Goal: Information Seeking & Learning: Find specific fact

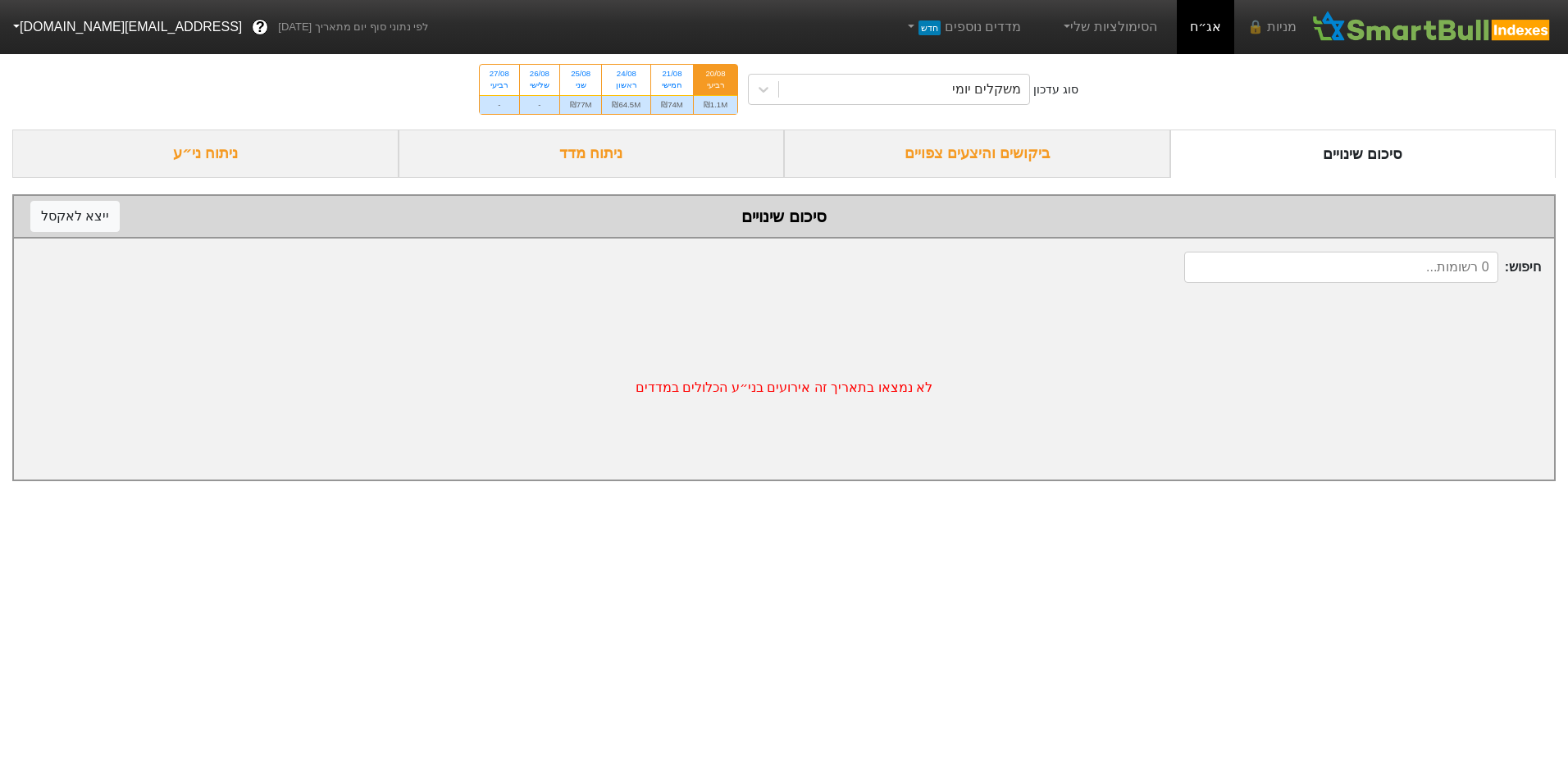
click at [949, 150] on div "ביקושים והיצעים צפויים" at bounding box center [977, 153] width 386 height 48
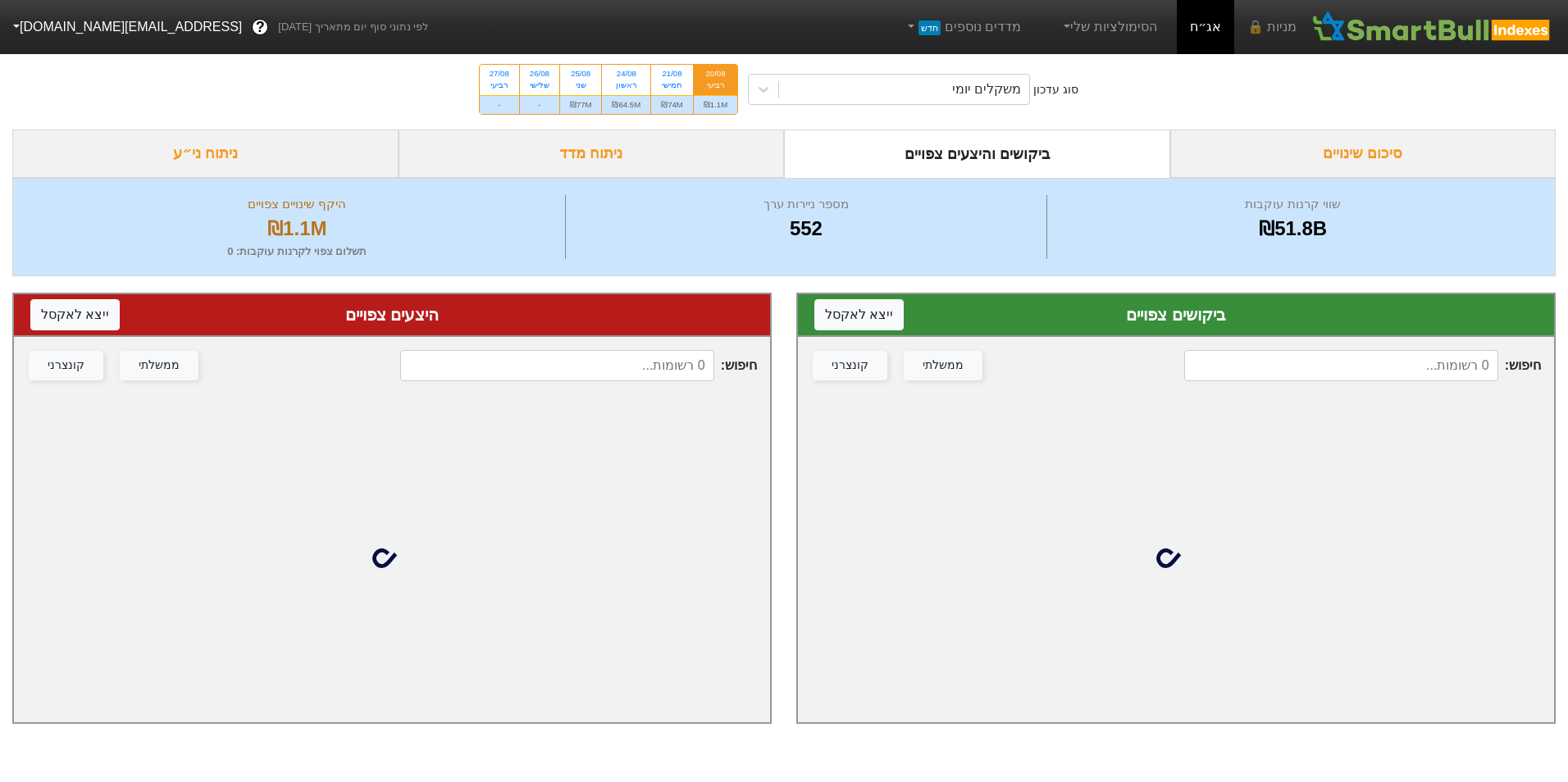
click at [1316, 370] on input at bounding box center [1341, 365] width 313 height 32
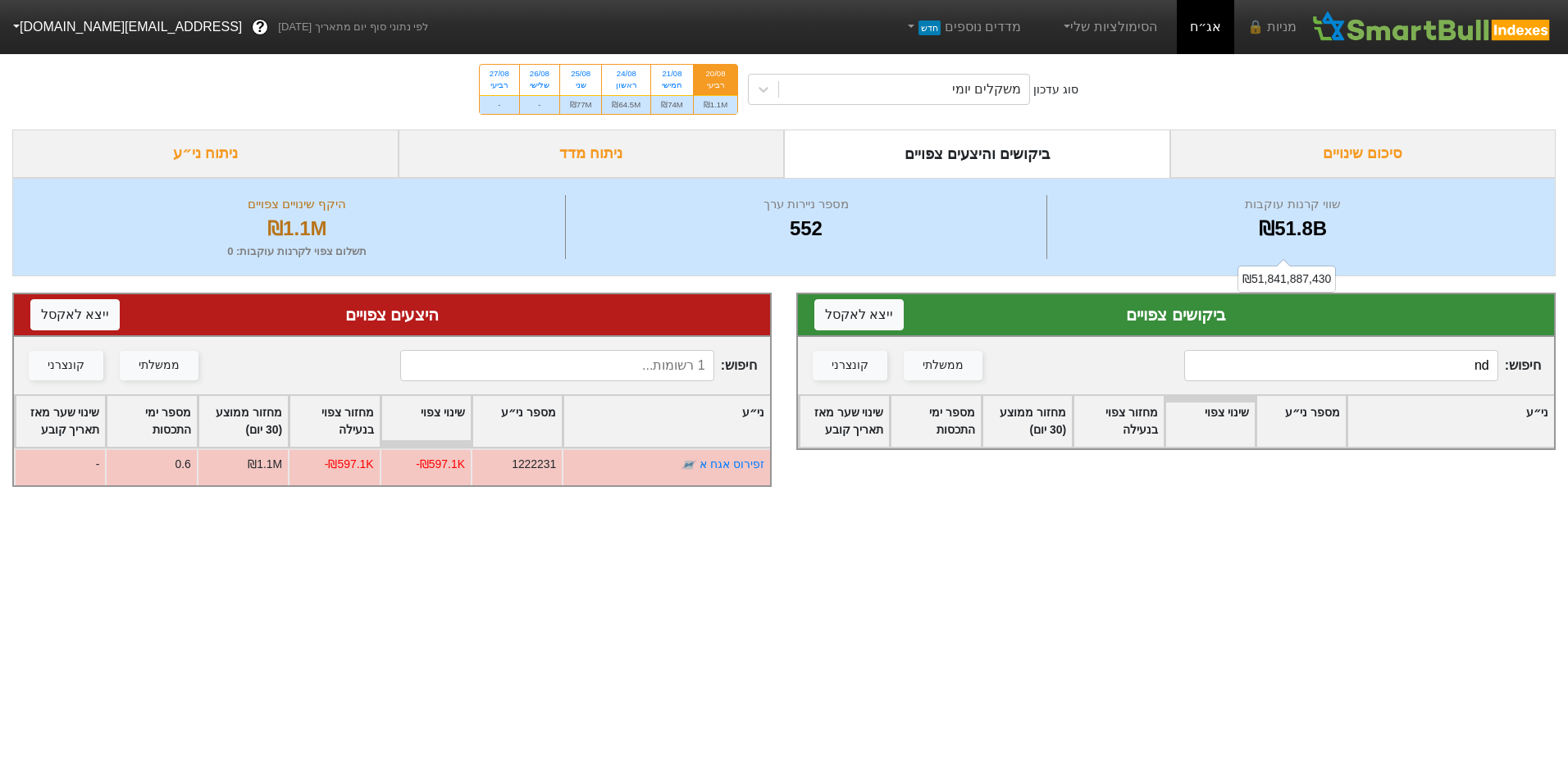
type input "n"
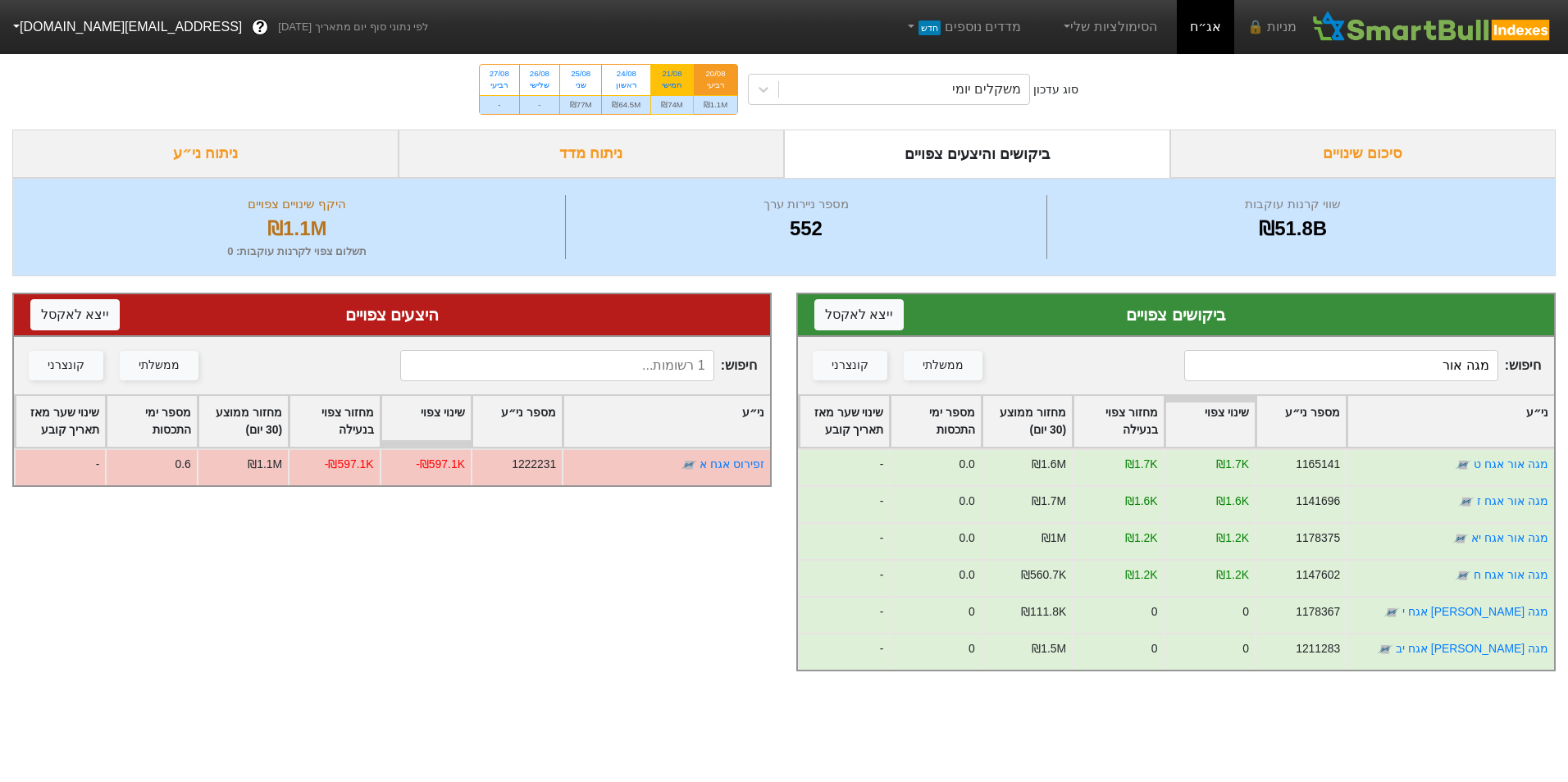
type input "מגה אור"
click at [672, 102] on div "₪74M" at bounding box center [672, 104] width 42 height 19
click at [672, 76] on input "21/08 חמישי ₪74M" at bounding box center [666, 70] width 11 height 11
radio input "true"
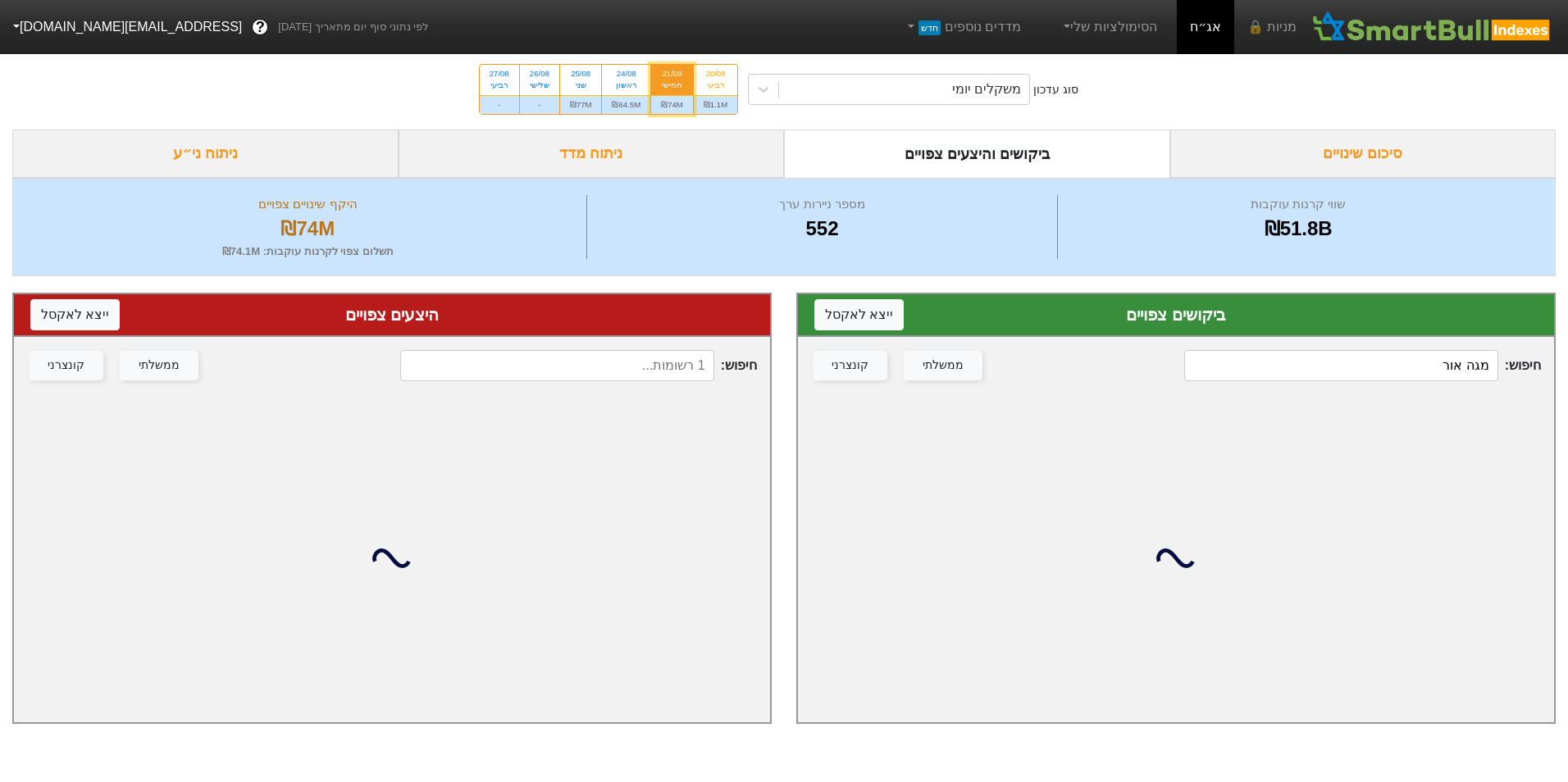
click at [1414, 340] on div "חיפוש : מגה [PERSON_NAME] ממשלתי קונצרני" at bounding box center [1176, 366] width 756 height 58
click at [1414, 377] on input "מגה אור" at bounding box center [1341, 365] width 313 height 32
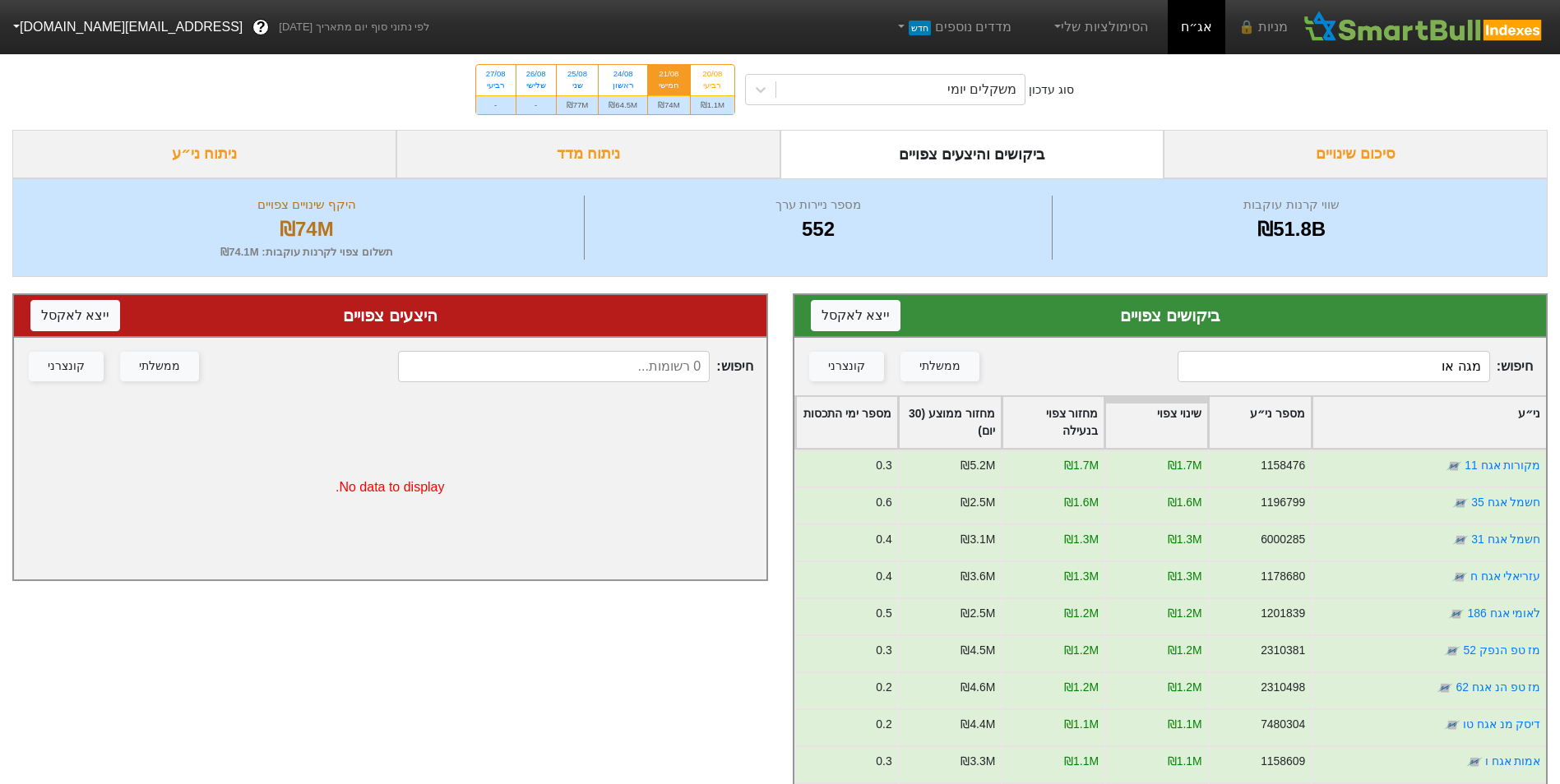
type input "מגה אור"
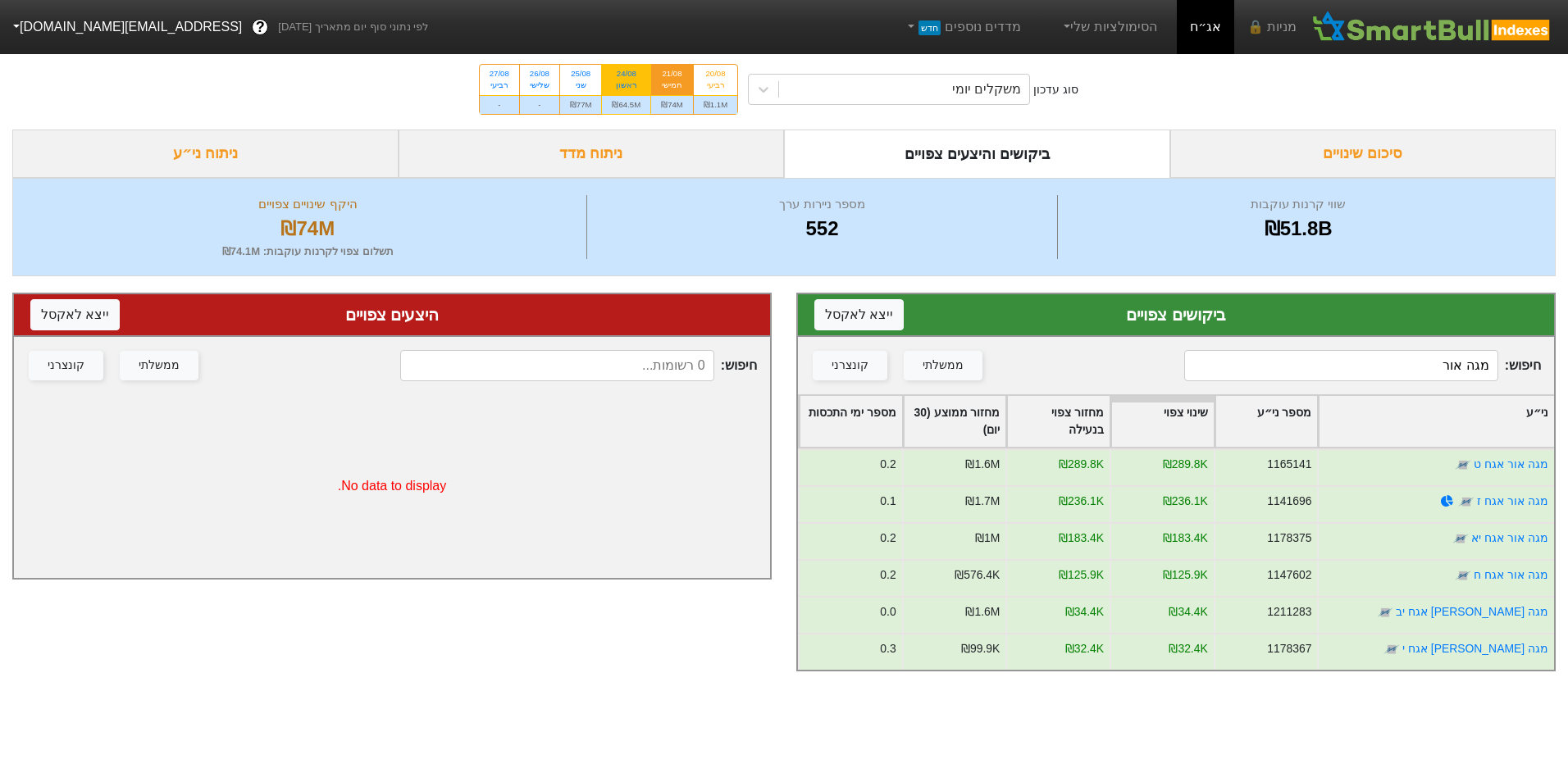
click at [651, 89] on div "24/08 ראשון" at bounding box center [626, 80] width 48 height 30
click at [627, 76] on input "24/08 ראשון ₪64.5M" at bounding box center [621, 70] width 11 height 11
radio input "true"
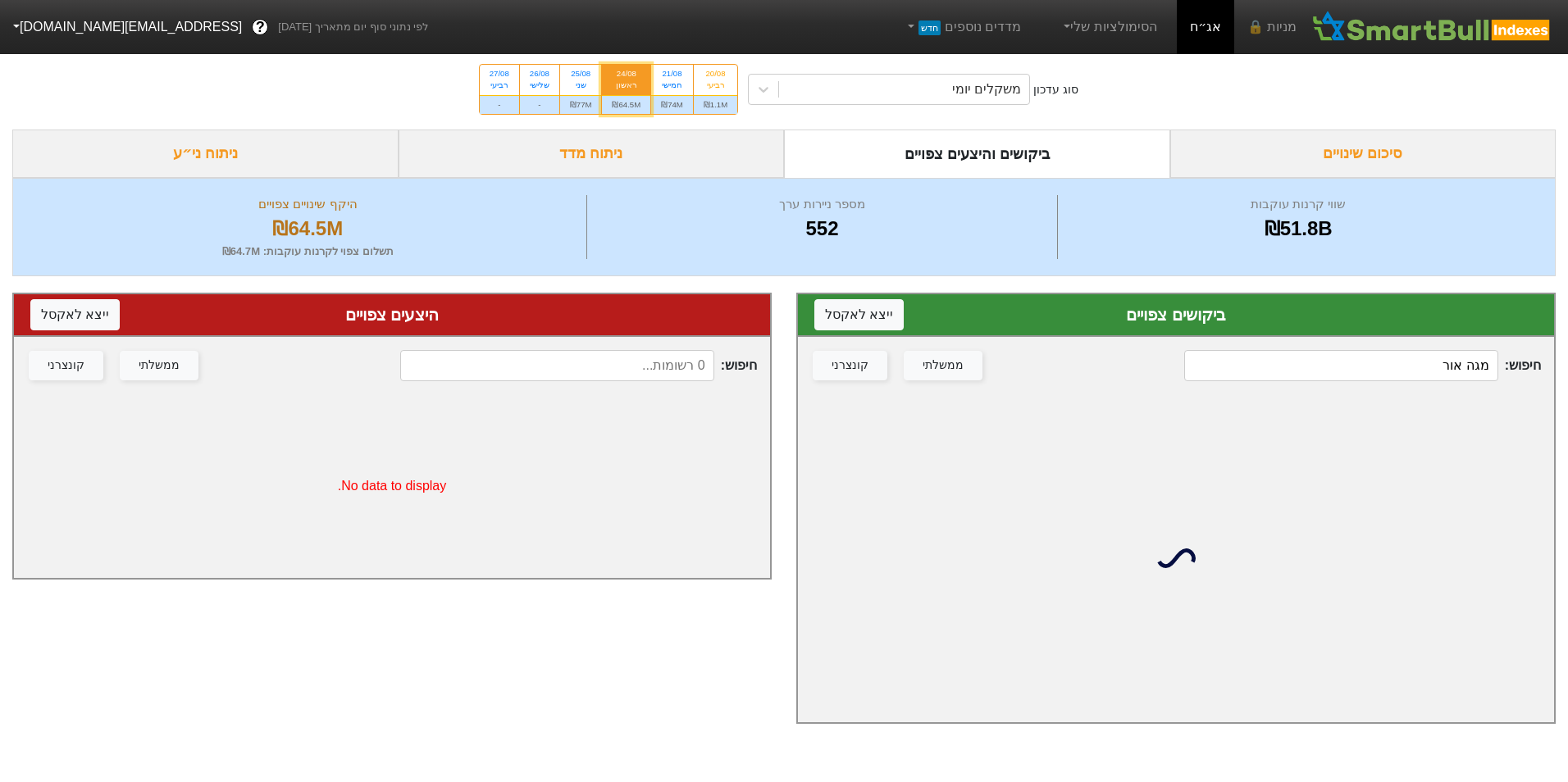
click at [1408, 368] on input "מגה אור" at bounding box center [1341, 365] width 313 height 32
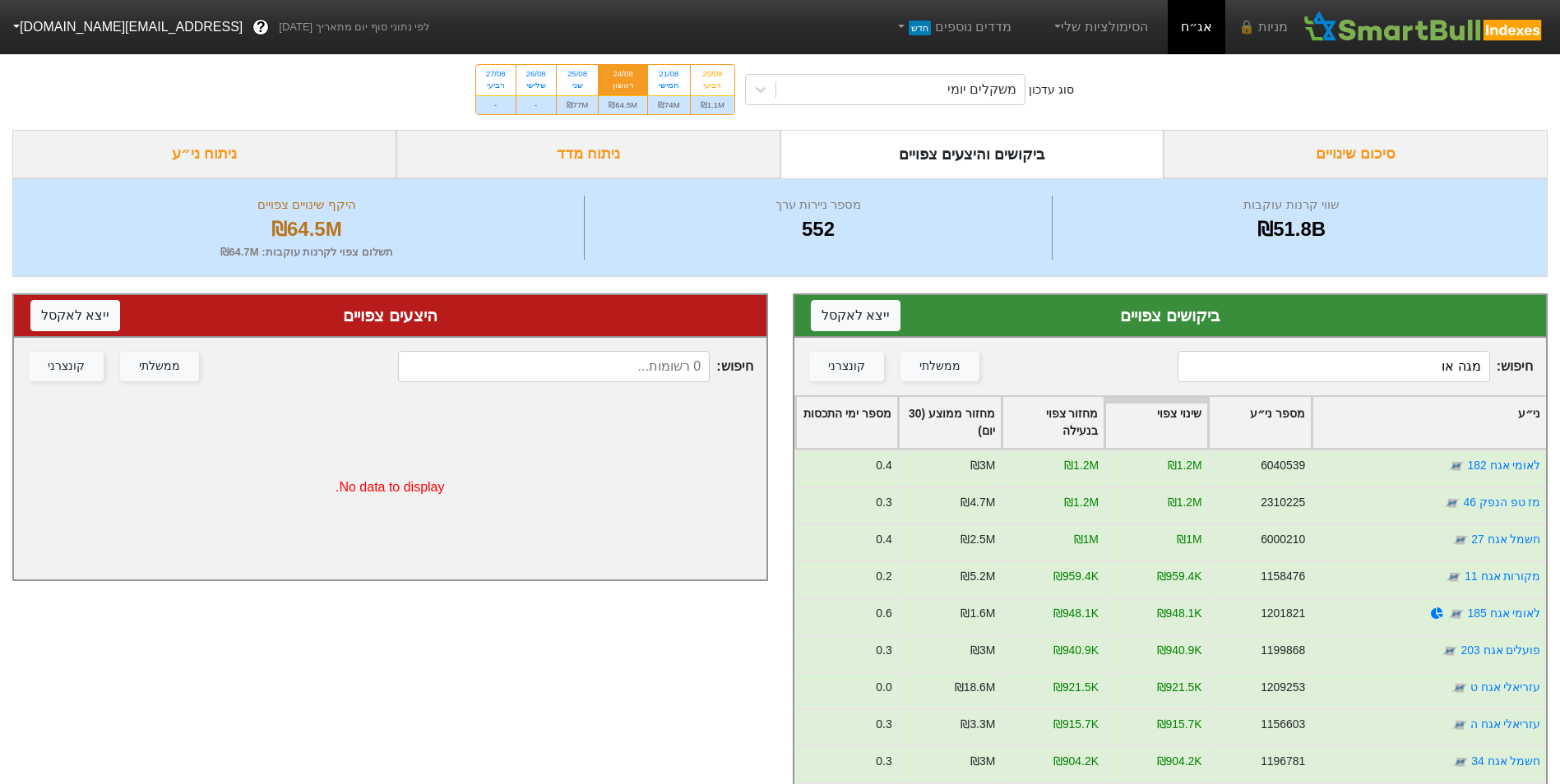
type input "מגה אור"
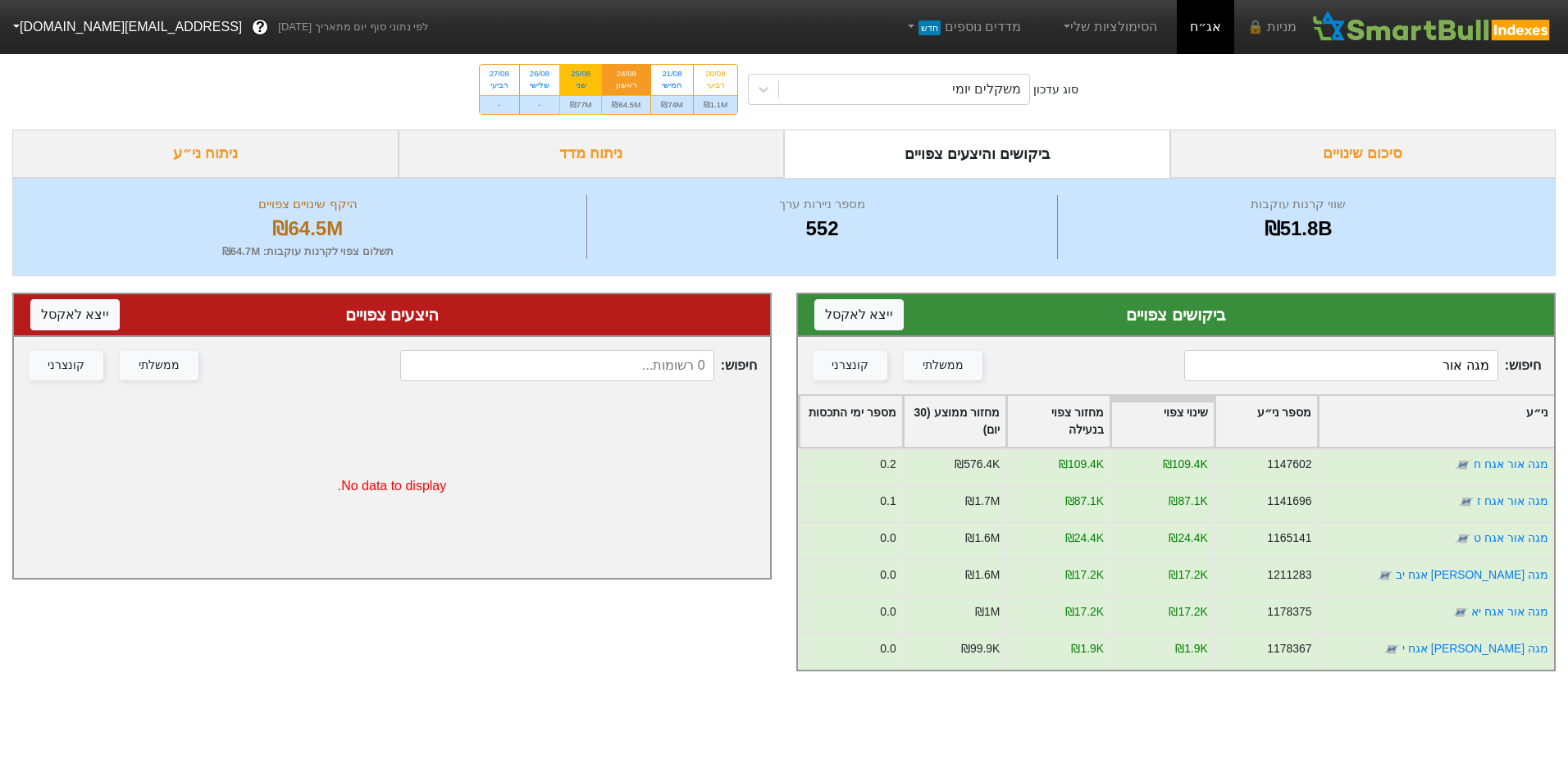
click at [597, 105] on div "₪77M" at bounding box center [581, 104] width 42 height 19
click at [581, 76] on input "25/08 שני ₪77M" at bounding box center [575, 70] width 11 height 11
radio input "true"
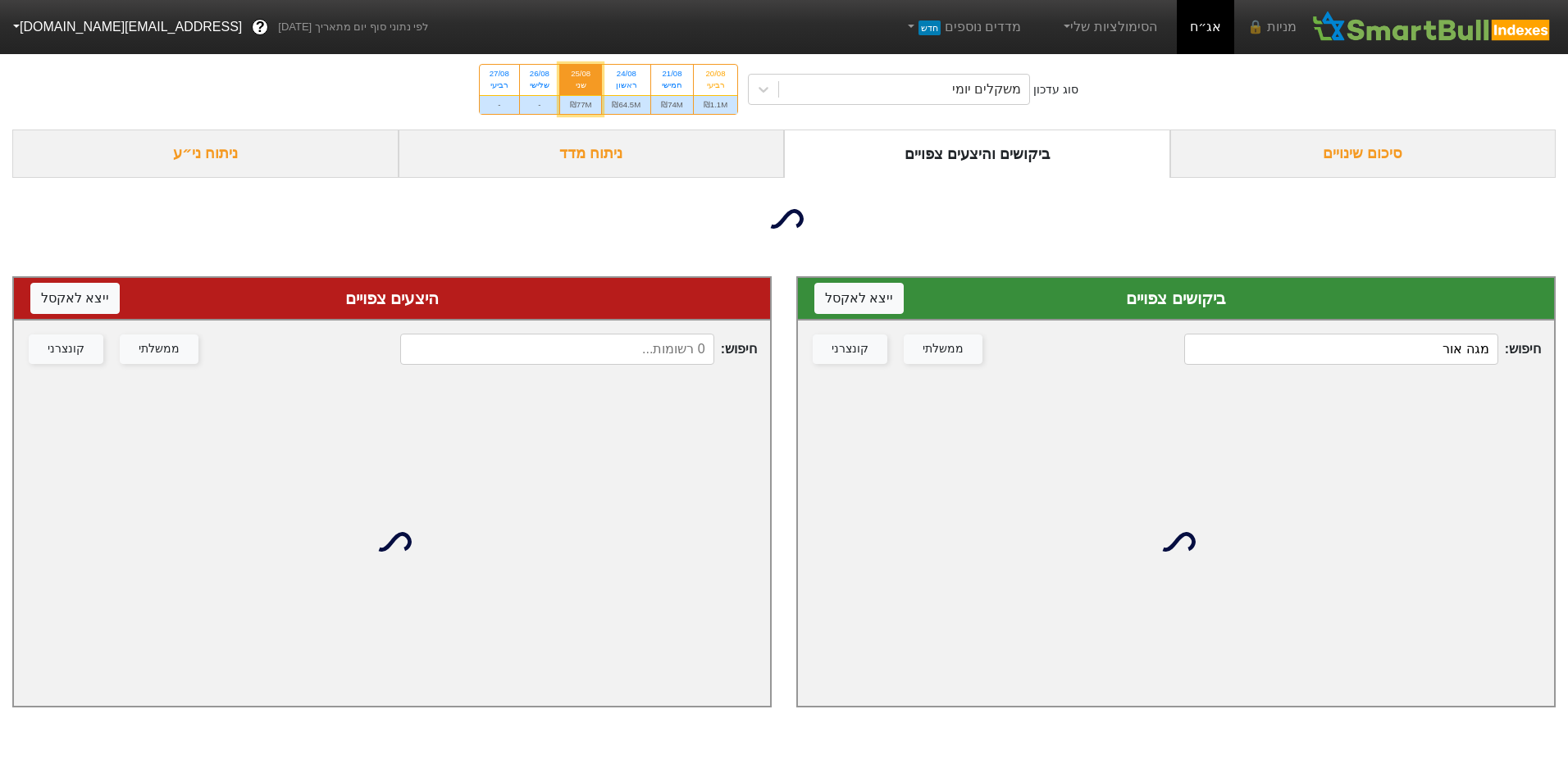
click at [1413, 356] on input "מגה אור" at bounding box center [1341, 349] width 313 height 32
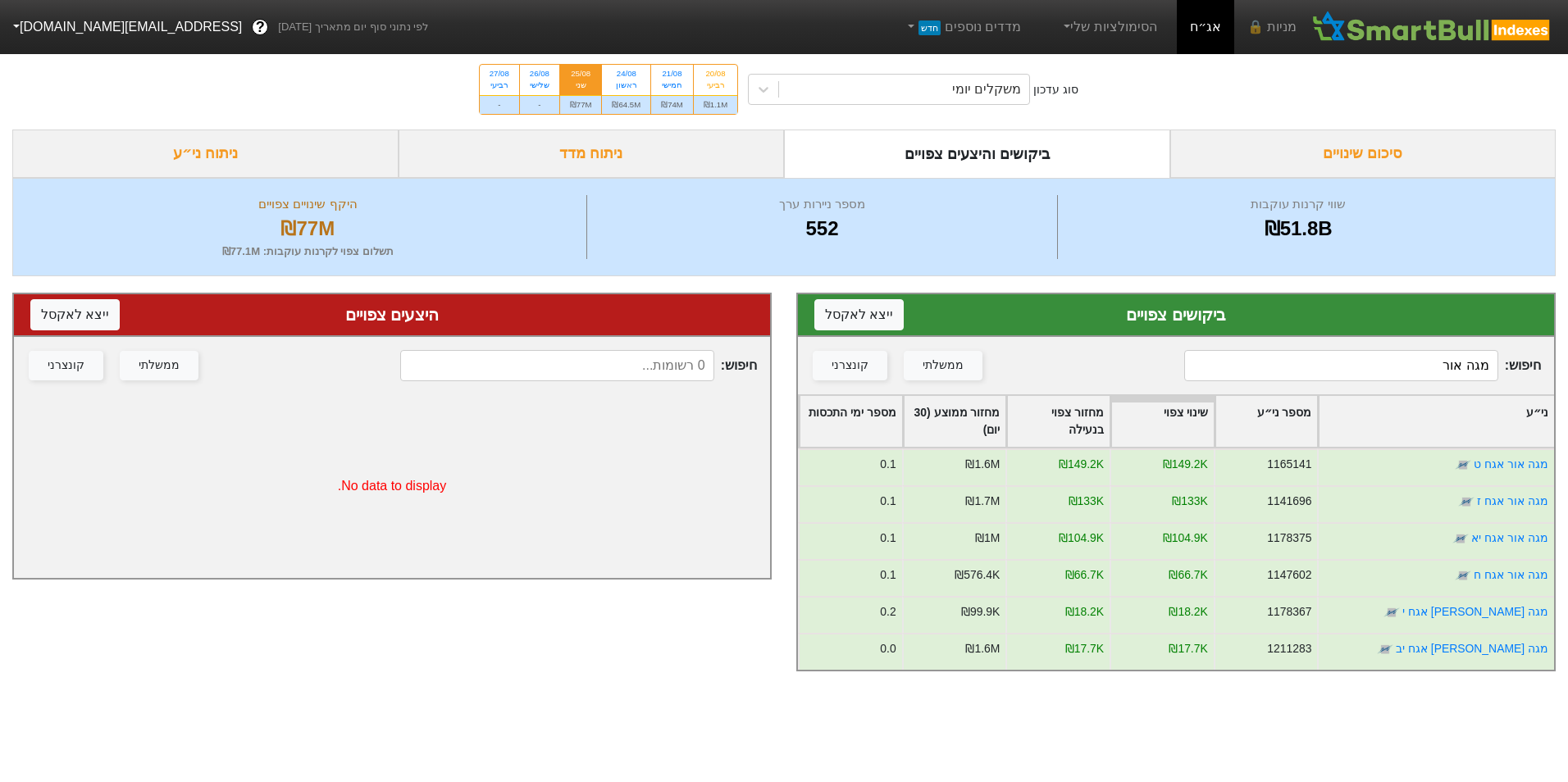
click at [1441, 383] on div "חיפוש : מגה [PERSON_NAME] ממשלתי קונצרני" at bounding box center [1176, 366] width 756 height 58
click at [1440, 378] on input "מגה אור" at bounding box center [1341, 365] width 313 height 32
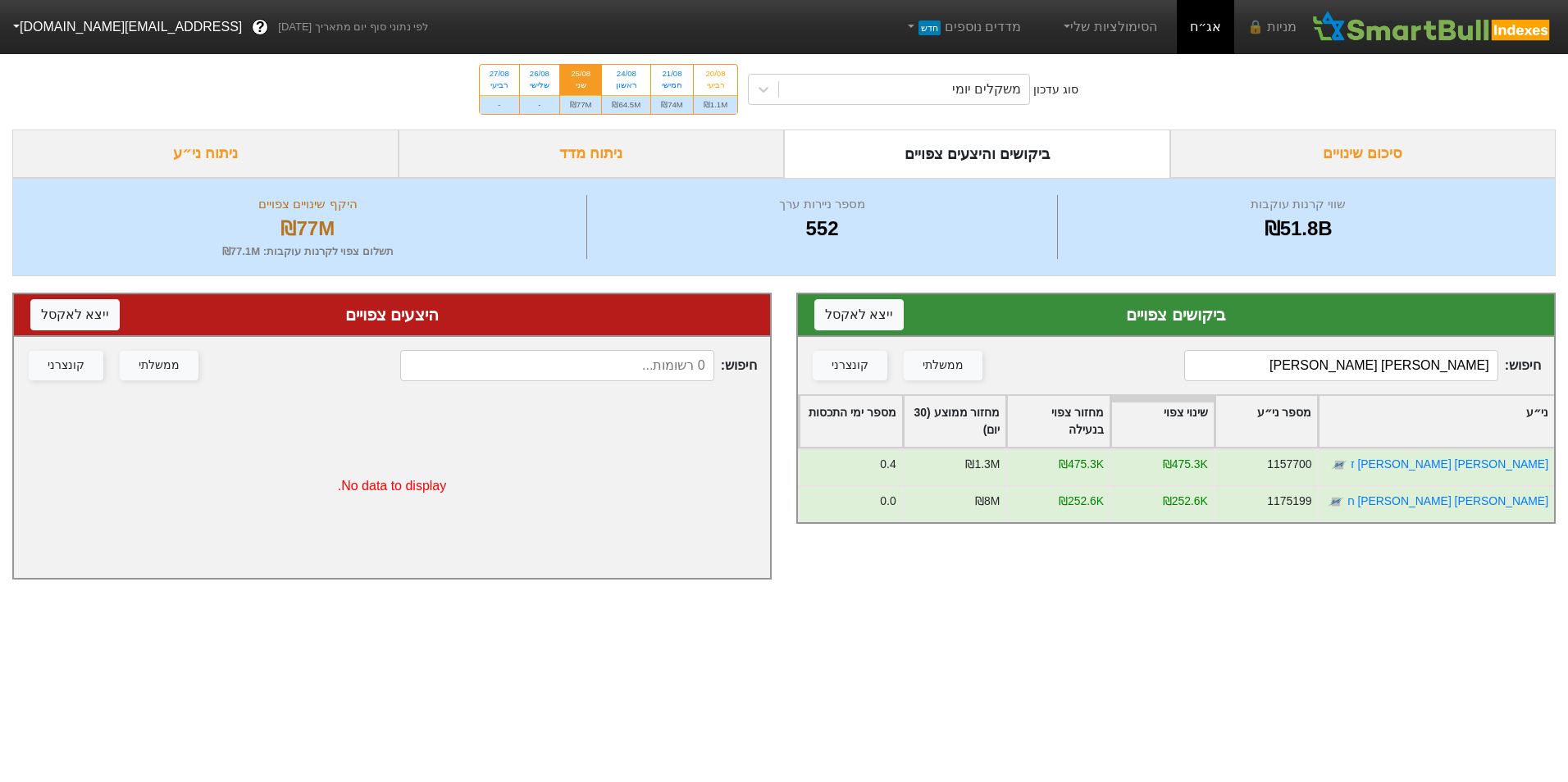
type input "[PERSON_NAME] [PERSON_NAME]"
drag, startPoint x: 685, startPoint y: 104, endPoint x: 831, endPoint y: 127, distance: 147.8
click at [685, 104] on div "₪74M" at bounding box center [672, 104] width 42 height 19
click at [672, 76] on input "21/08 חמישי ₪74M" at bounding box center [666, 70] width 11 height 11
radio input "true"
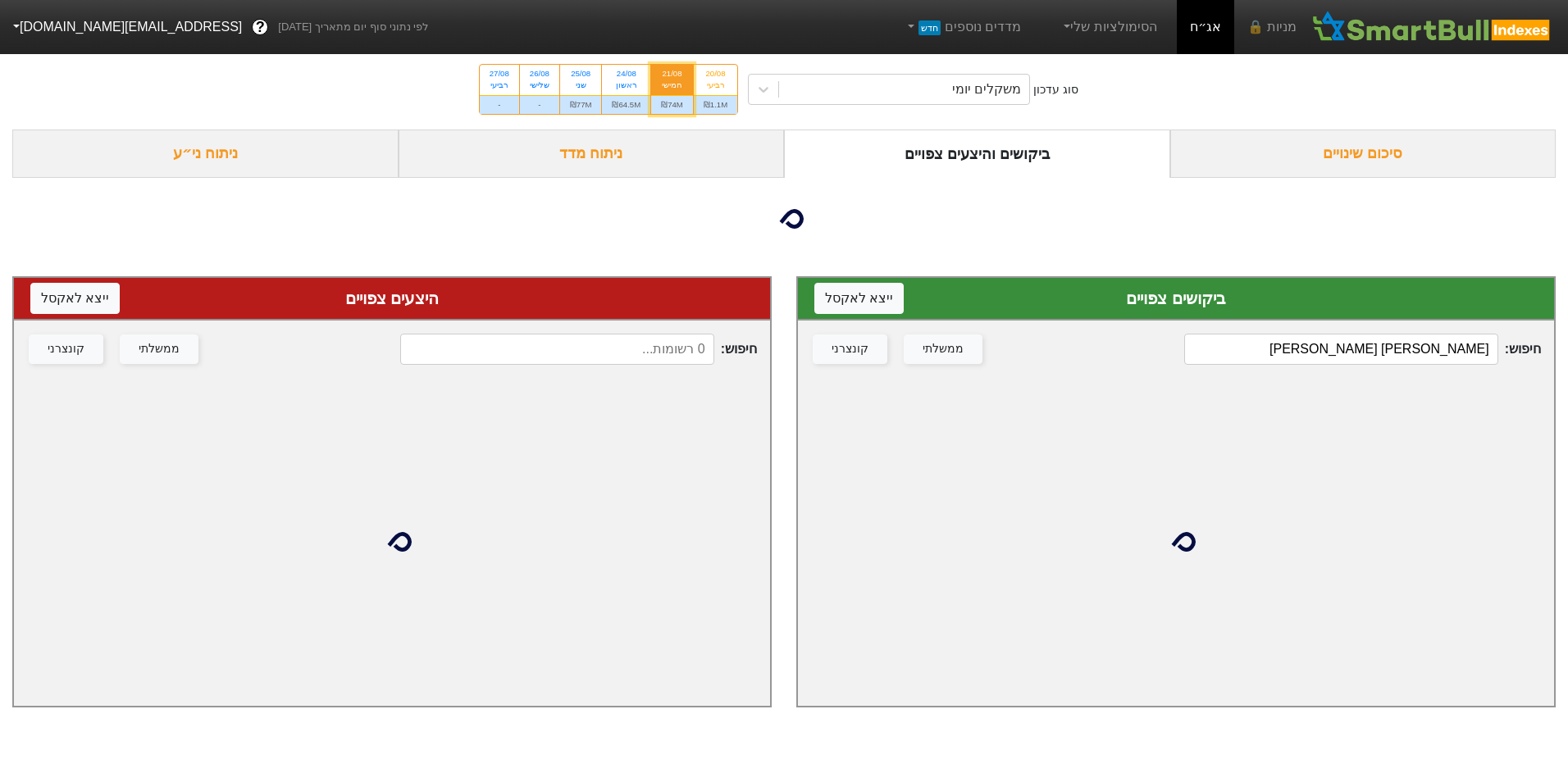
click at [1378, 373] on div "חיפוש : [PERSON_NAME] [PERSON_NAME] ממשלתי קונצרני" at bounding box center [1176, 350] width 756 height 58
click at [1378, 356] on input "[PERSON_NAME] [PERSON_NAME]" at bounding box center [1341, 349] width 313 height 32
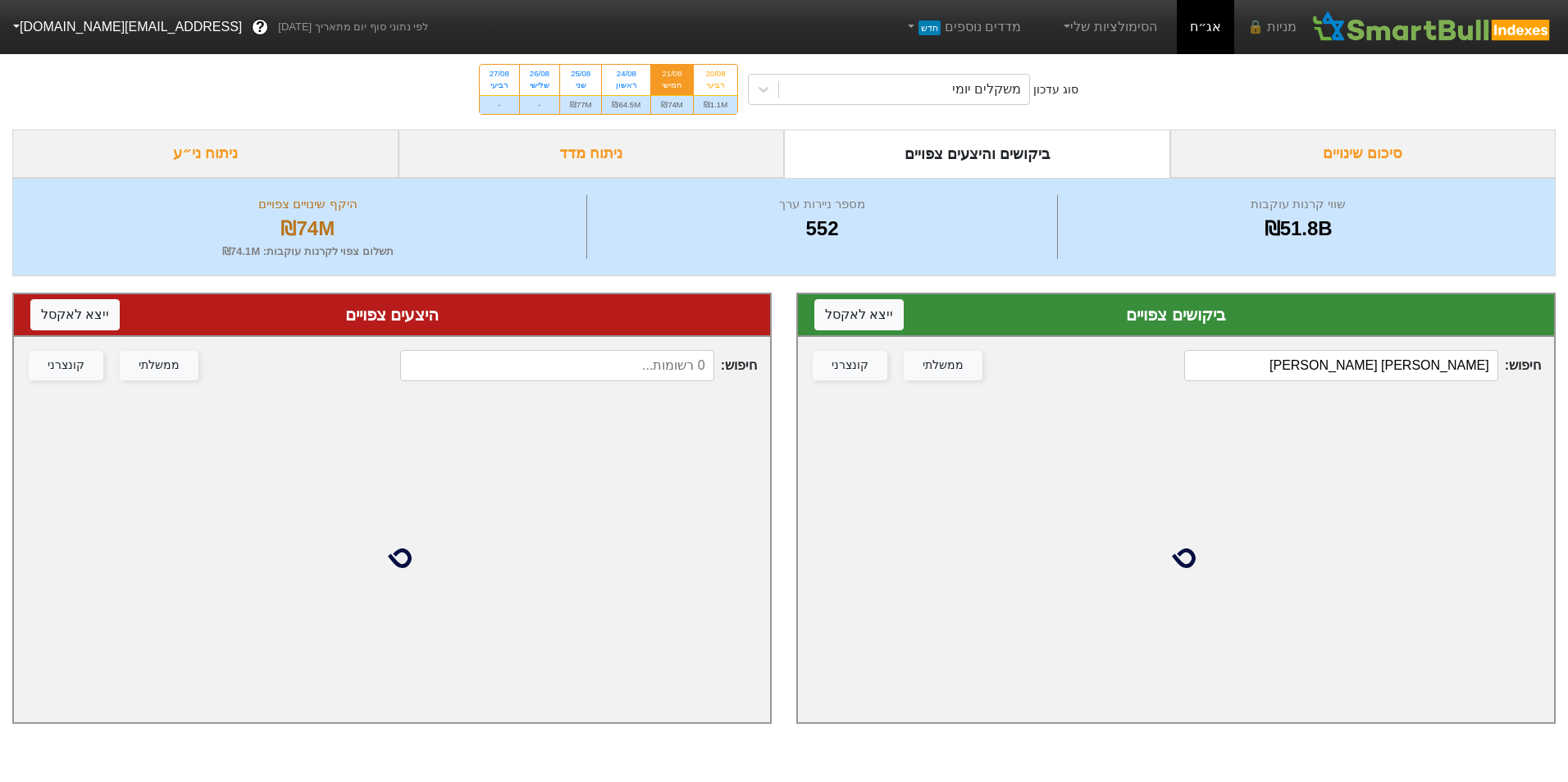
click at [1379, 356] on input "[PERSON_NAME] [PERSON_NAME]" at bounding box center [1341, 365] width 313 height 32
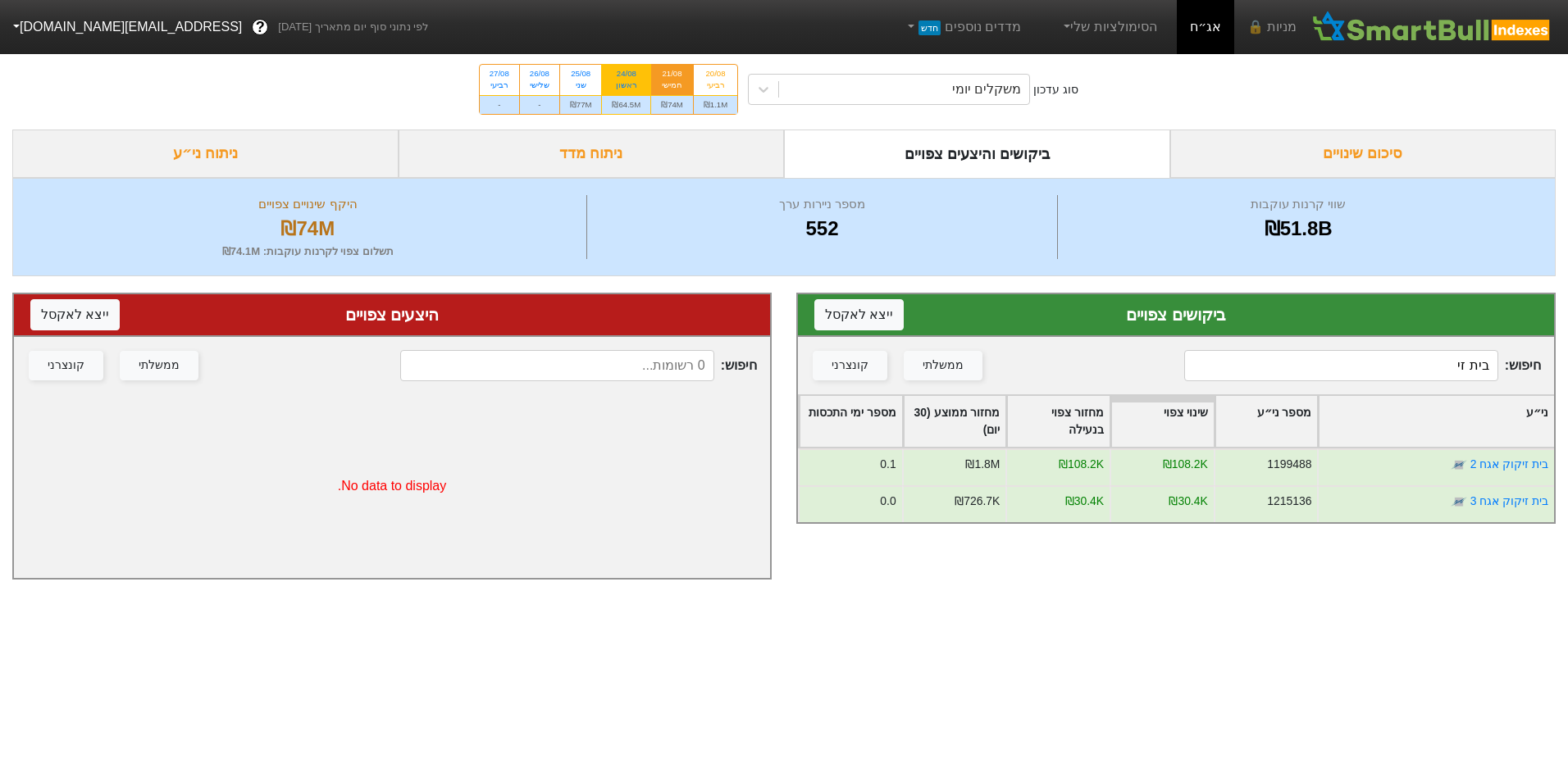
type input "בית זי"
drag, startPoint x: 633, startPoint y: 94, endPoint x: 680, endPoint y: 106, distance: 48.5
click at [633, 92] on div "24/08 ראשון" at bounding box center [626, 80] width 48 height 30
click at [627, 76] on input "24/08 ראשון ₪64.5M" at bounding box center [621, 70] width 11 height 11
radio input "true"
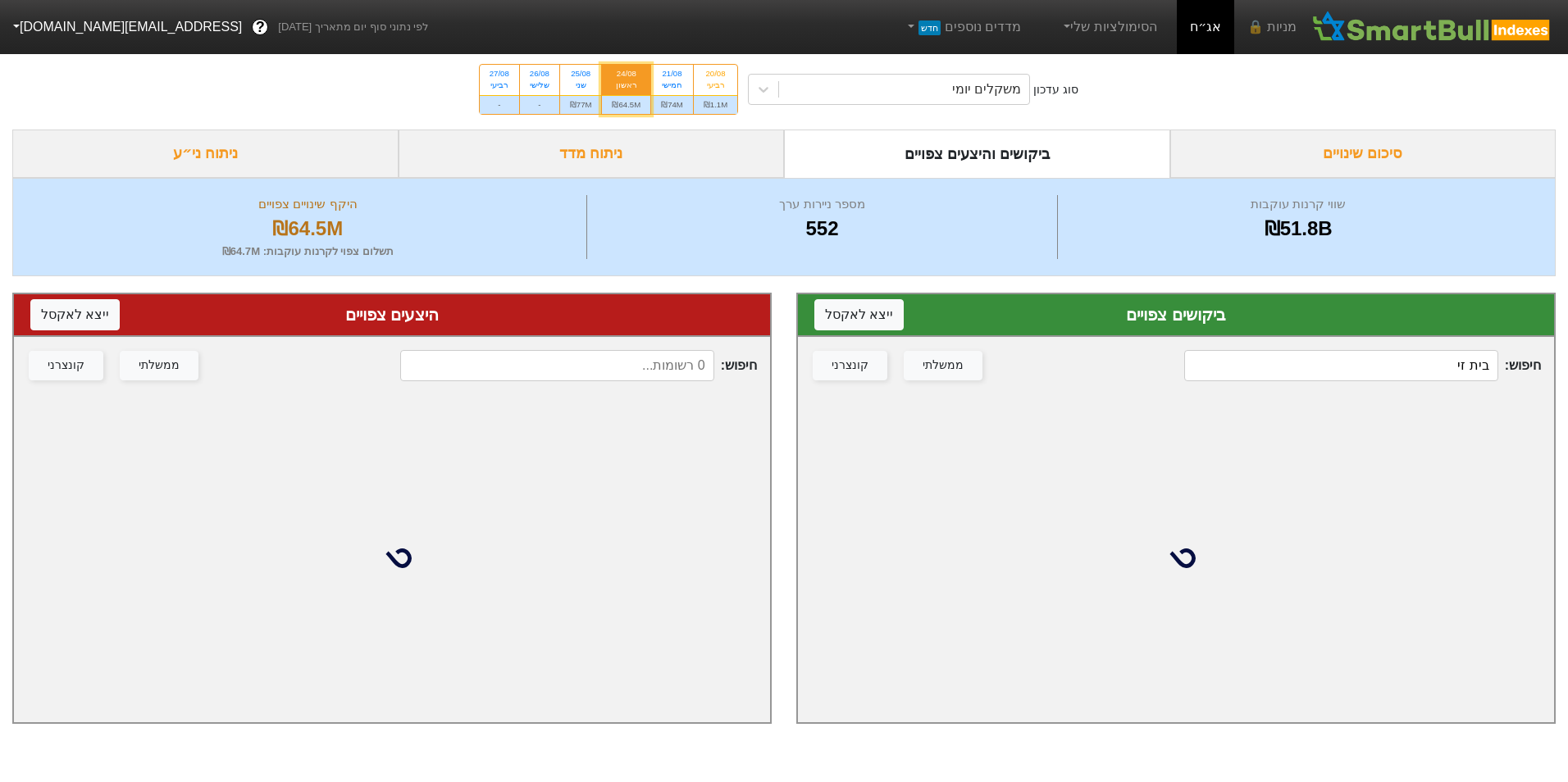
click at [1413, 371] on input "בית זי" at bounding box center [1341, 365] width 313 height 32
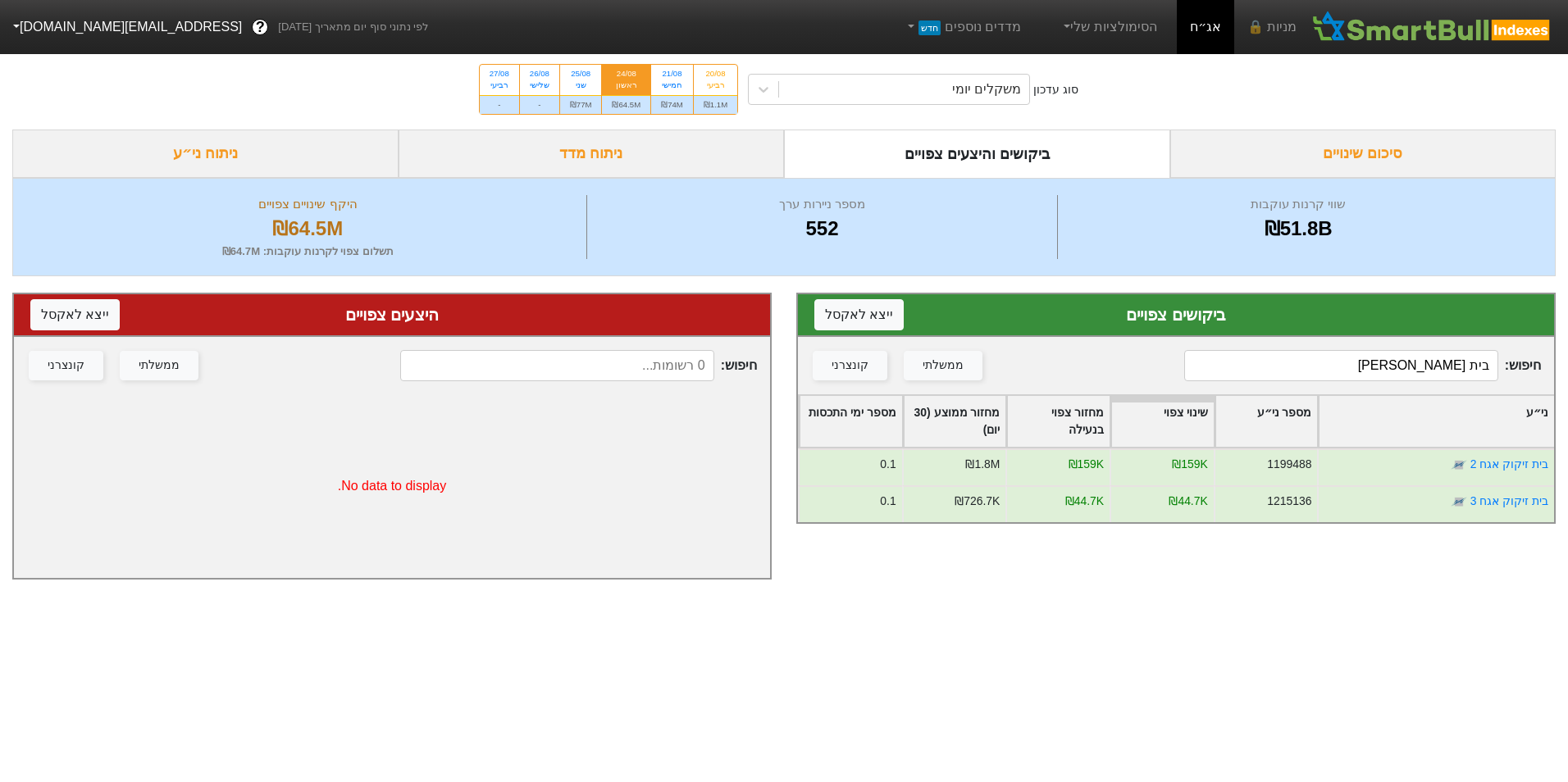
type input "בית [PERSON_NAME]"
click at [594, 102] on div "₪77M" at bounding box center [581, 104] width 42 height 19
click at [581, 76] on input "25/08 שני ₪77M" at bounding box center [575, 70] width 11 height 11
radio input "true"
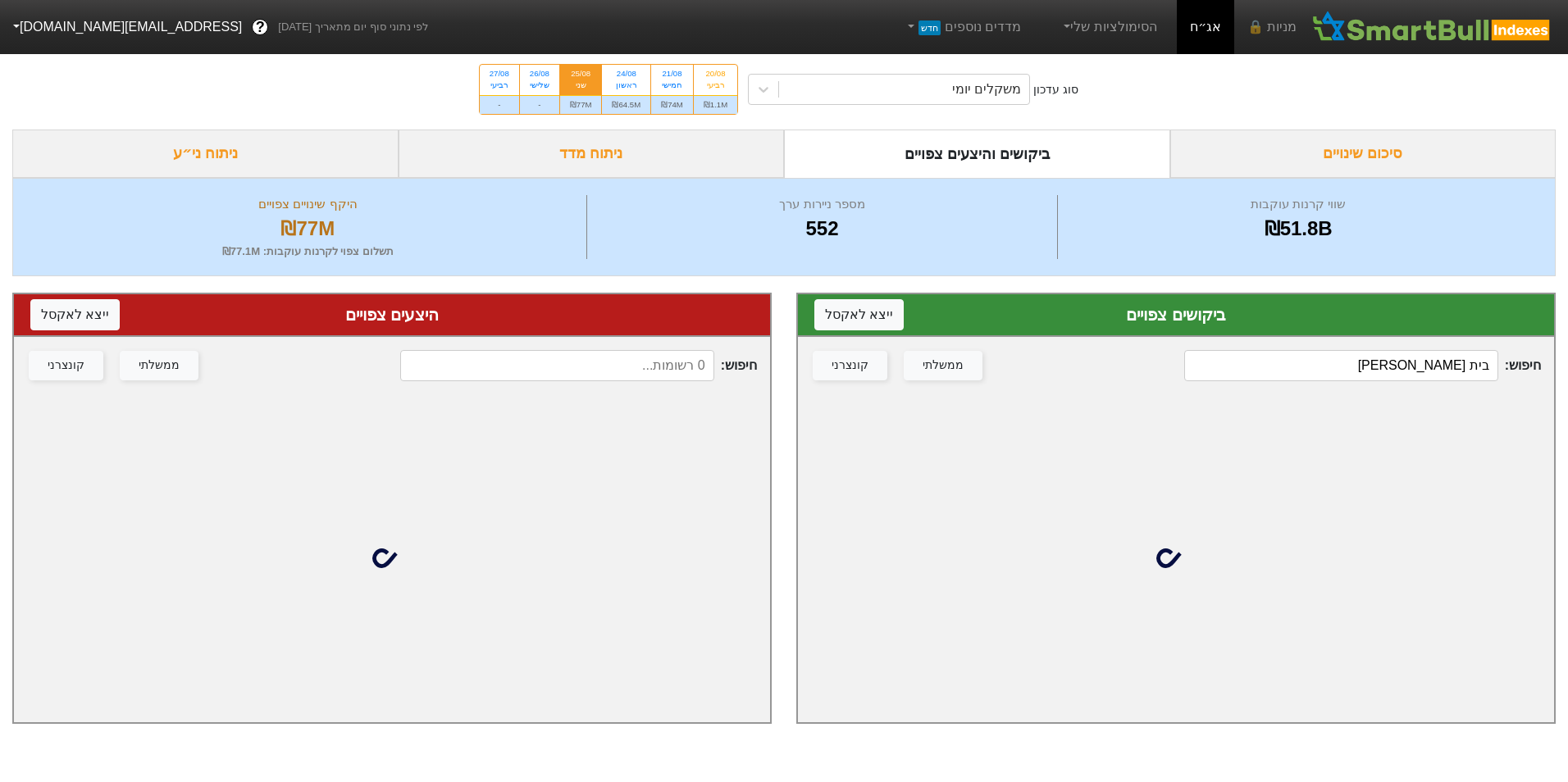
click at [1430, 357] on input "בית [PERSON_NAME]" at bounding box center [1341, 365] width 313 height 32
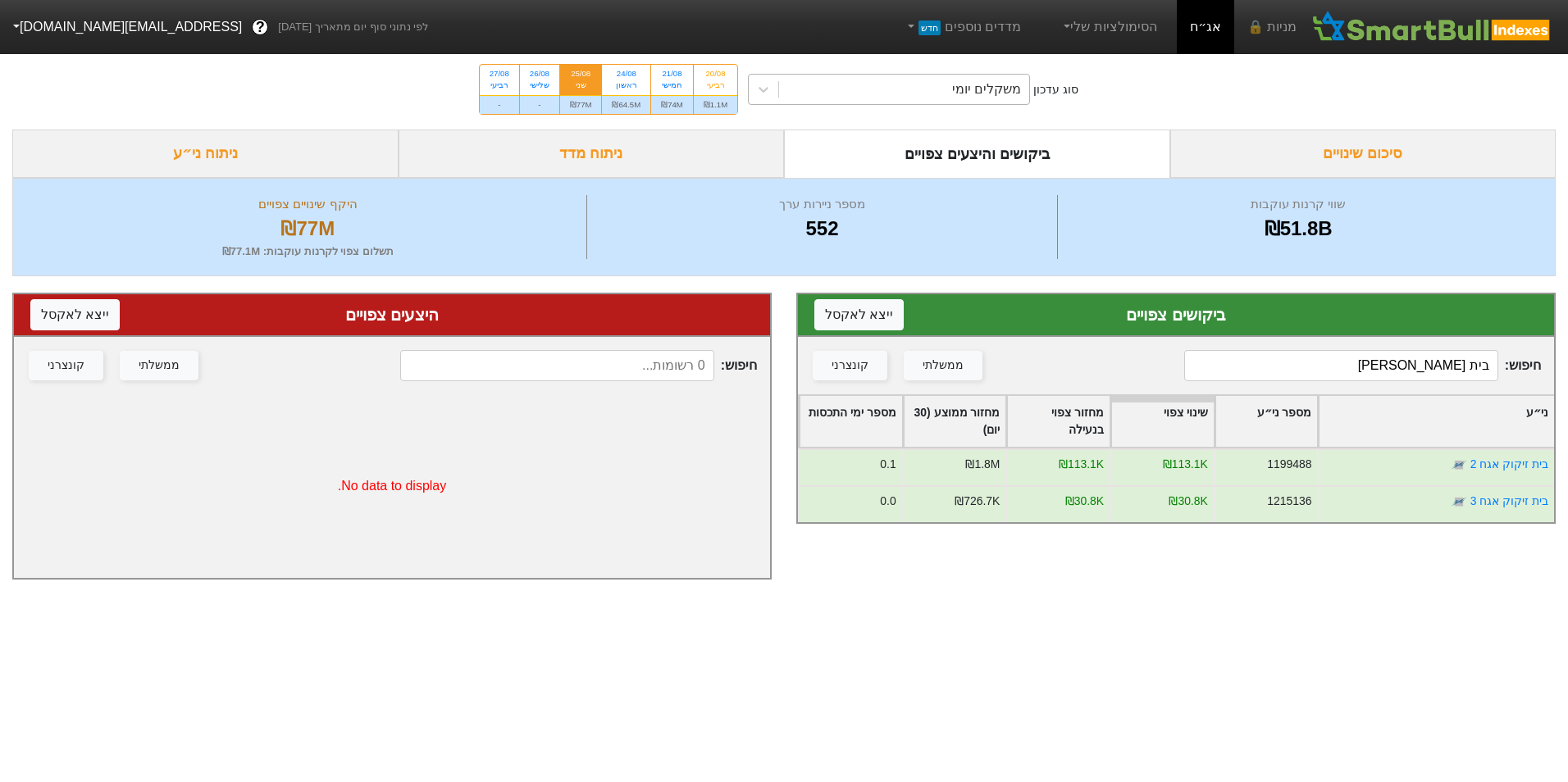
click at [967, 87] on div "משקלים יומי" at bounding box center [987, 89] width 69 height 20
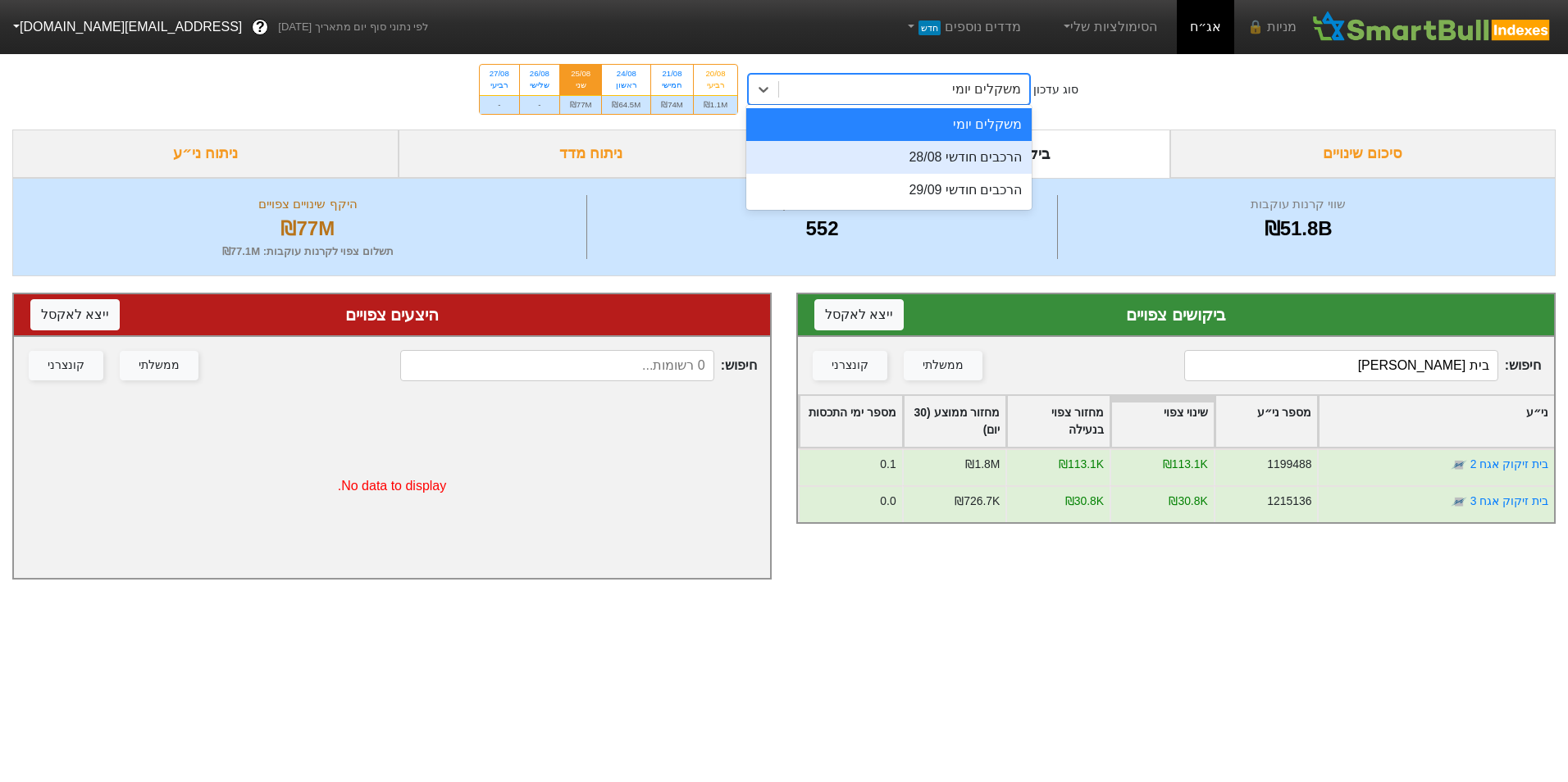
click at [975, 148] on div "הרכבים חודשי 28/08" at bounding box center [889, 157] width 286 height 33
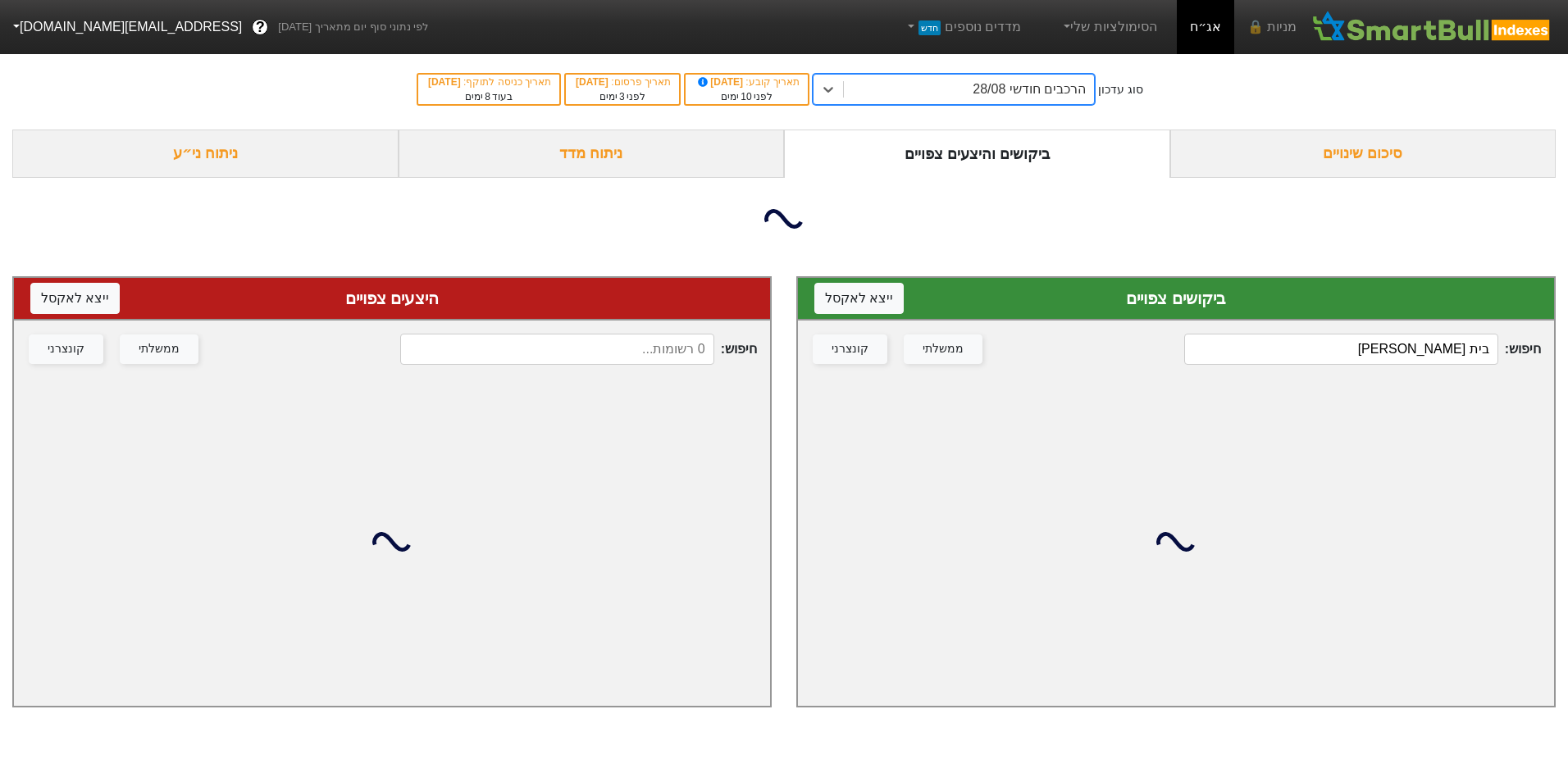
click at [1423, 365] on input "בית [PERSON_NAME]" at bounding box center [1341, 349] width 313 height 32
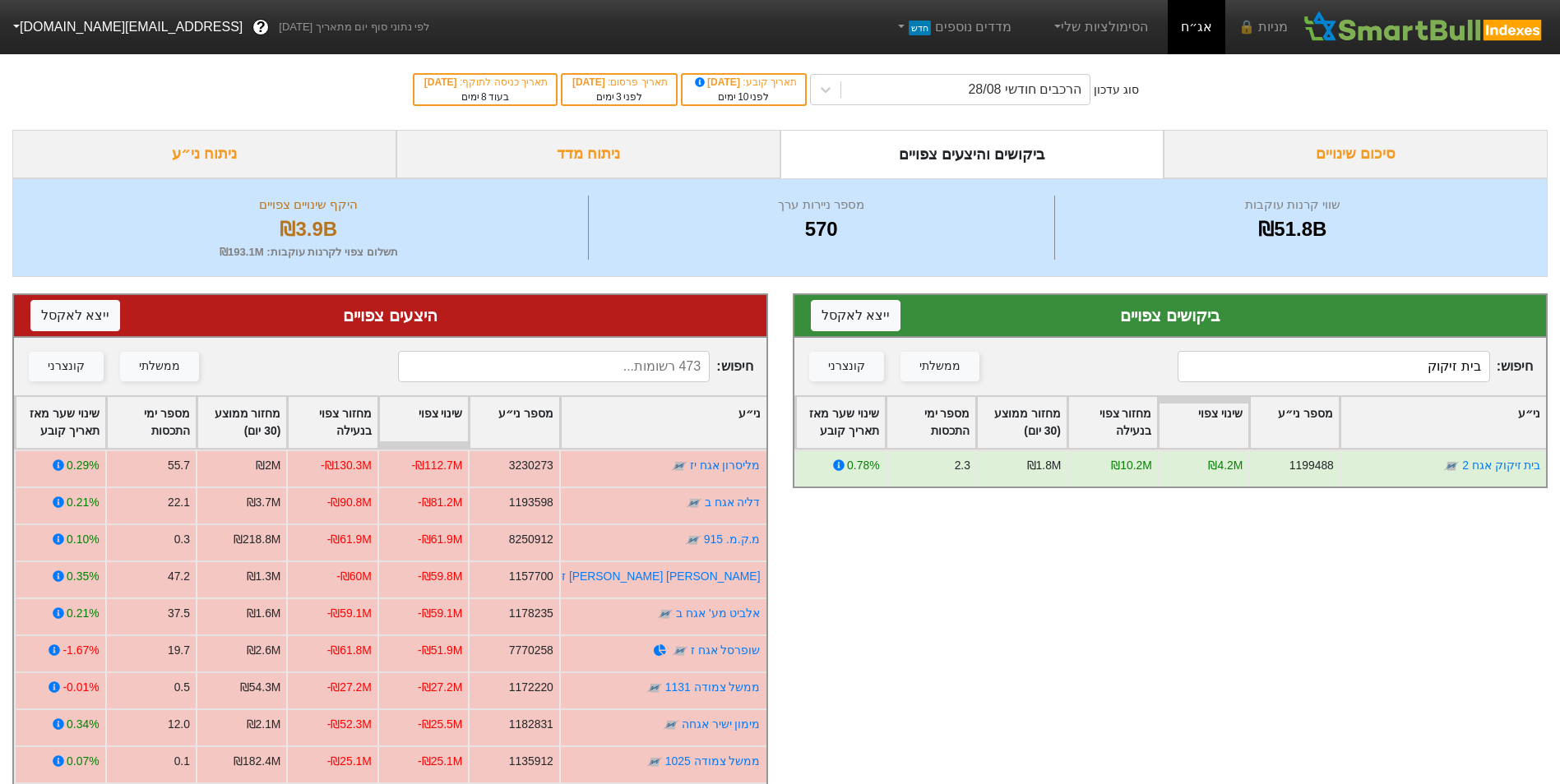
type input "בית זיקוק"
click at [1036, 92] on div "הרכבים חודשי 28/08" at bounding box center [1025, 89] width 113 height 20
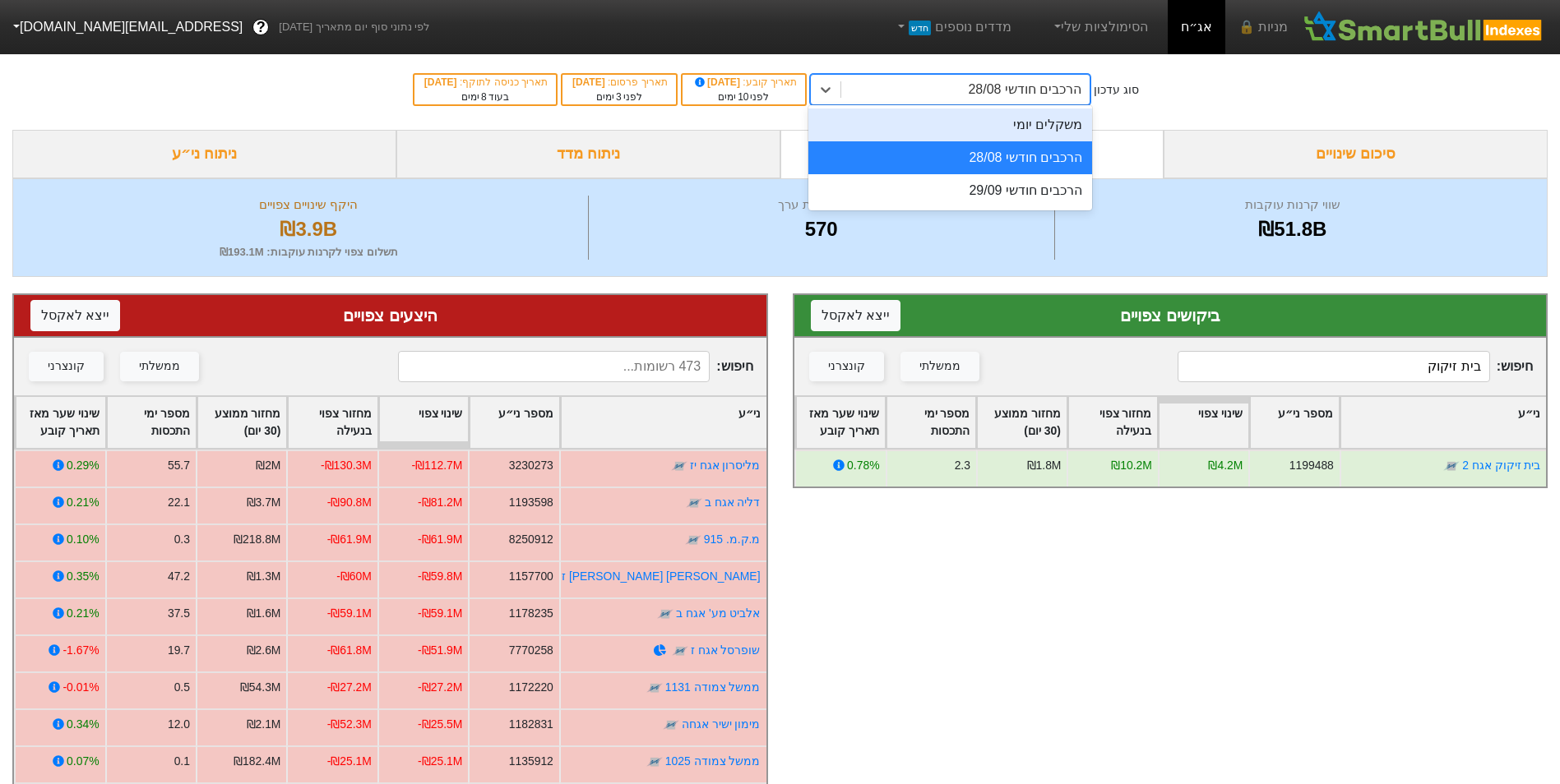
click at [697, 208] on div "מספר ניירות ערך" at bounding box center [822, 206] width 458 height 19
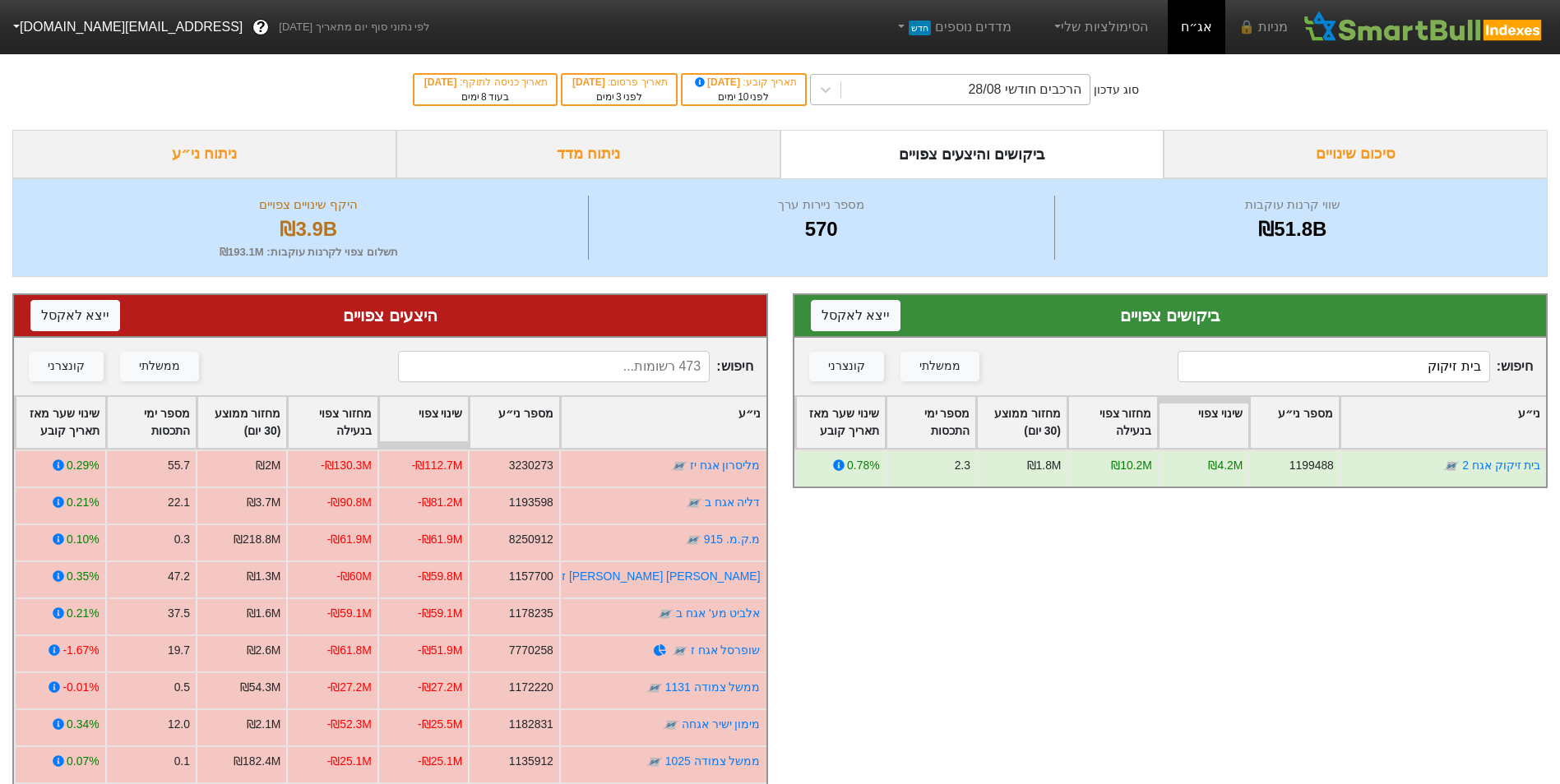
click at [953, 86] on div "הרכבים חודשי 28/08" at bounding box center [965, 89] width 248 height 30
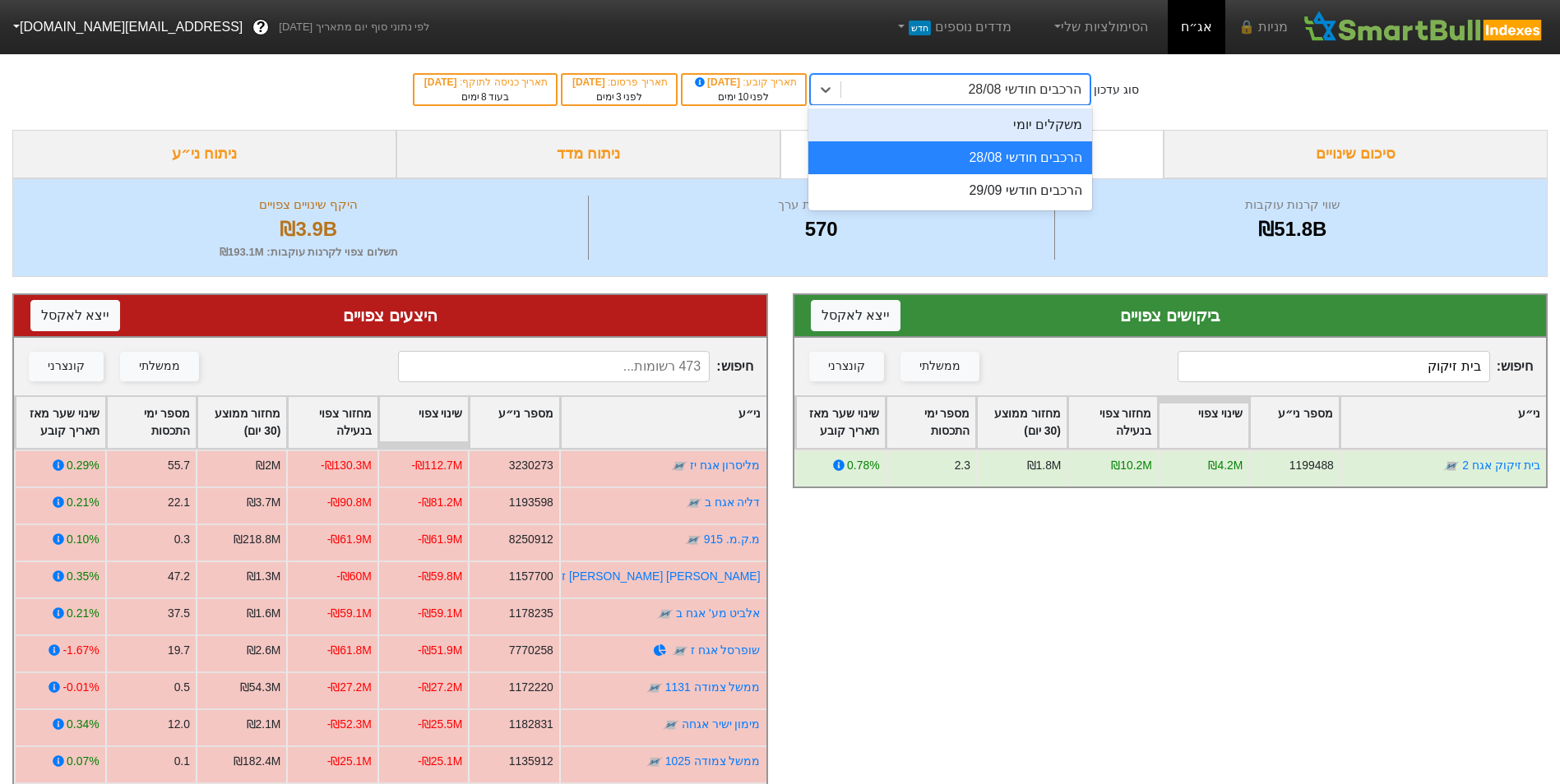
click at [927, 121] on div "משקלים יומי" at bounding box center [950, 125] width 284 height 33
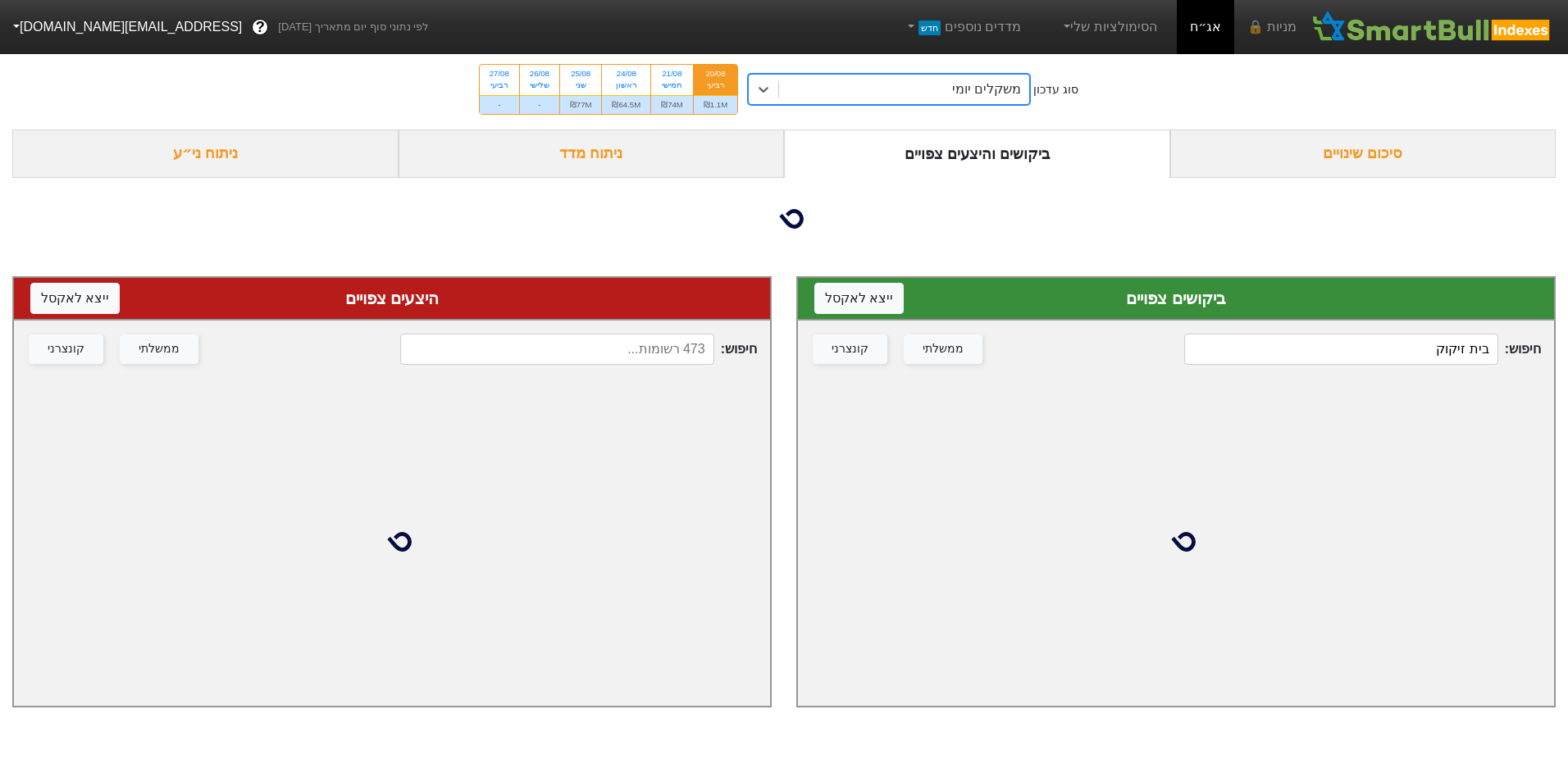
click at [677, 104] on div "₪74M" at bounding box center [672, 104] width 42 height 19
click at [672, 76] on input "21/08 חמישי ₪74M" at bounding box center [666, 70] width 11 height 11
radio input "true"
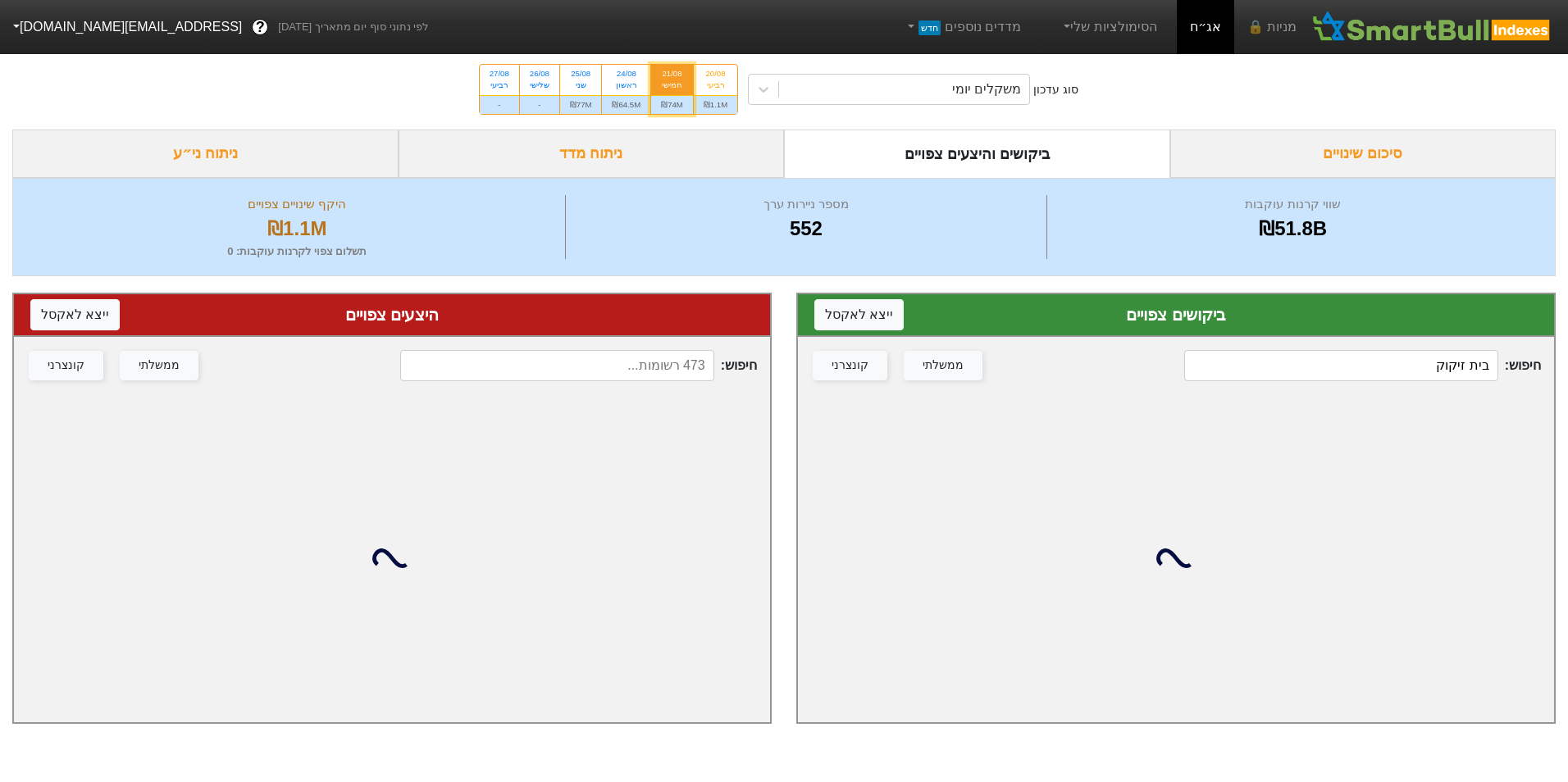
click at [1431, 373] on input "בית זיקוק" at bounding box center [1341, 365] width 313 height 32
click at [1432, 373] on input "בית זיקוק" at bounding box center [1341, 365] width 313 height 32
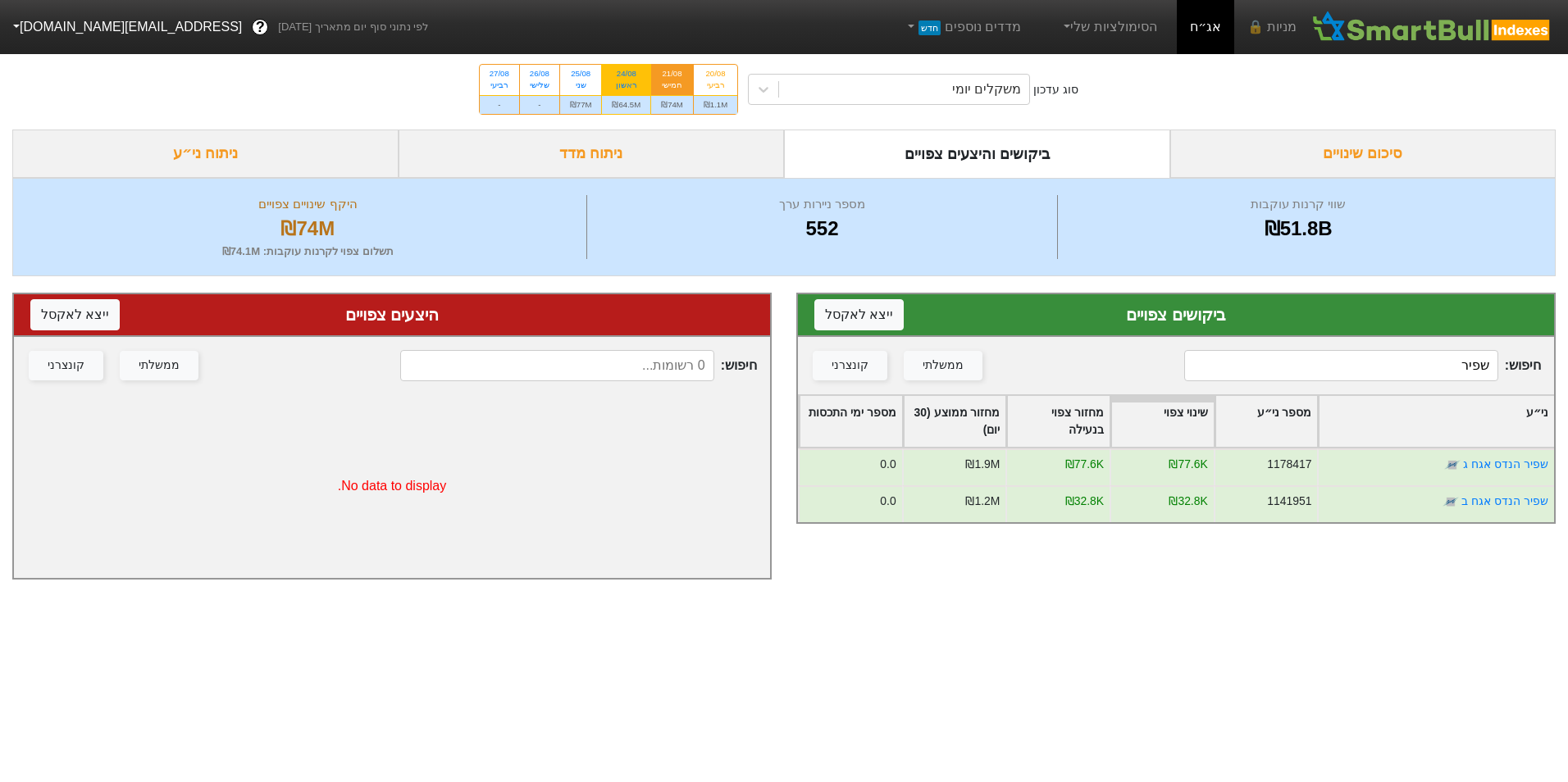
type input "שפיר"
click at [636, 88] on div "ראשון" at bounding box center [626, 85] width 29 height 12
click at [627, 76] on input "24/08 ראשון ₪64.5M" at bounding box center [621, 70] width 11 height 11
radio input "true"
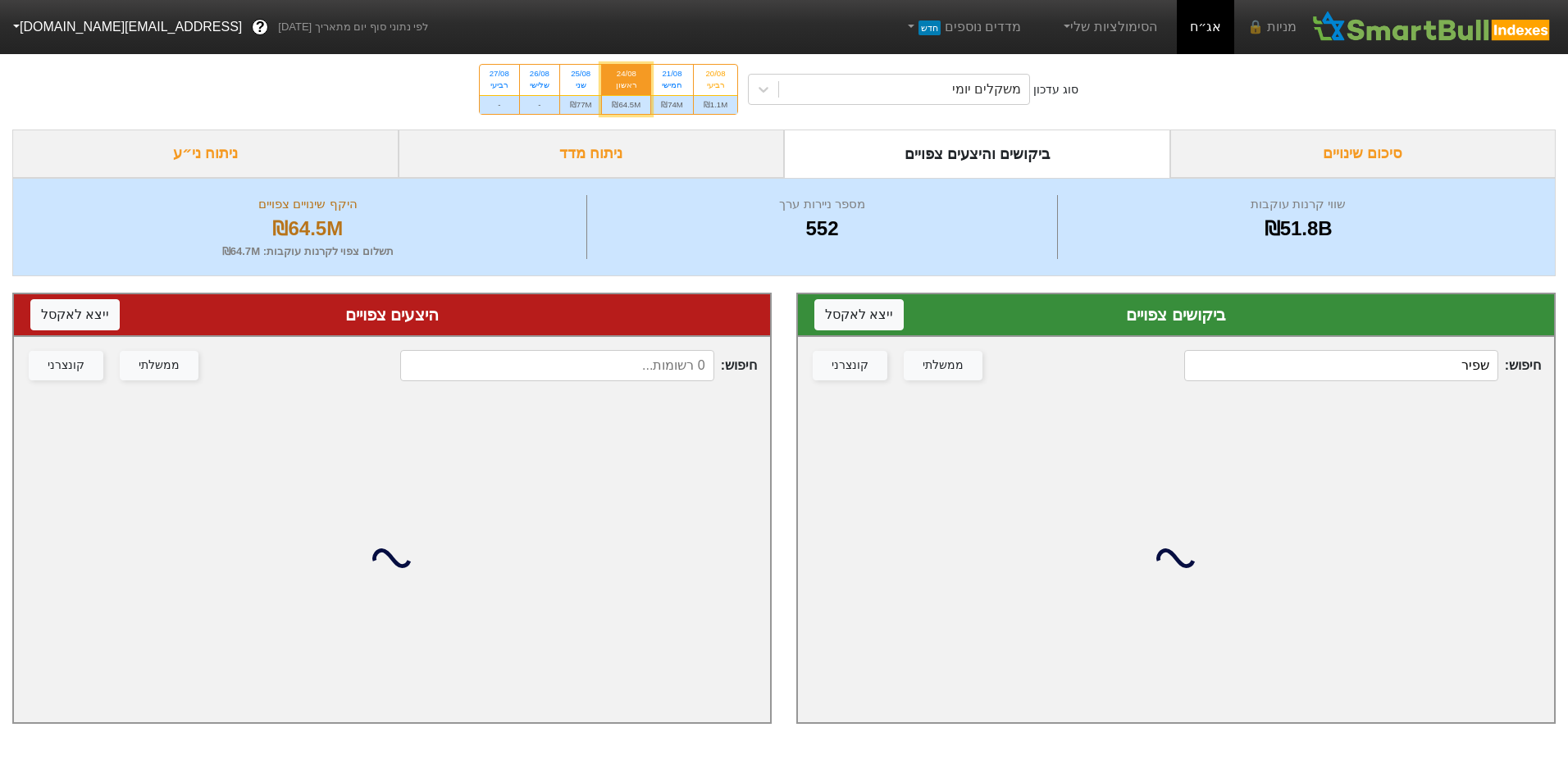
click at [1436, 364] on input "שפיר" at bounding box center [1341, 365] width 313 height 32
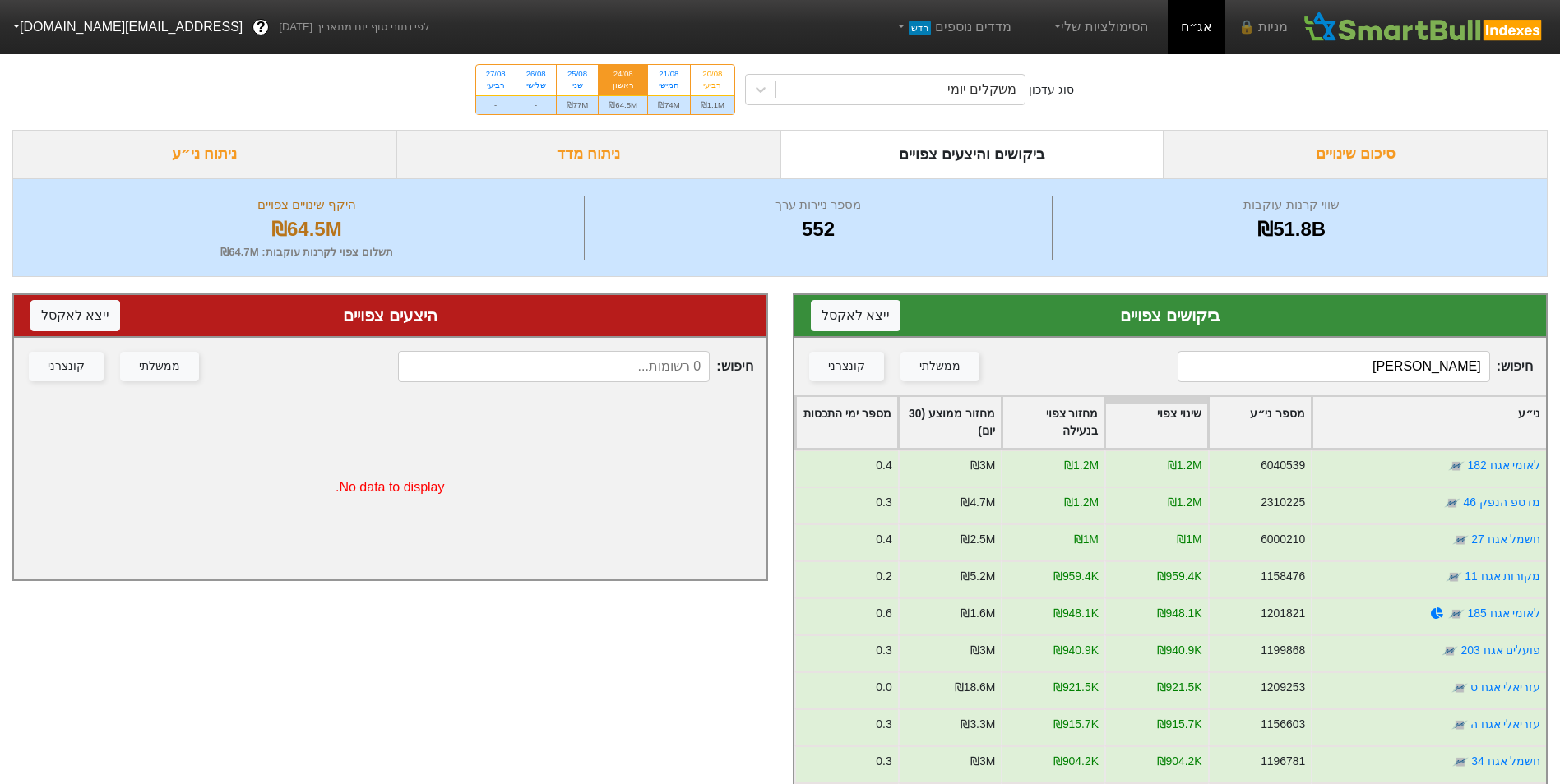
type input "שפיר"
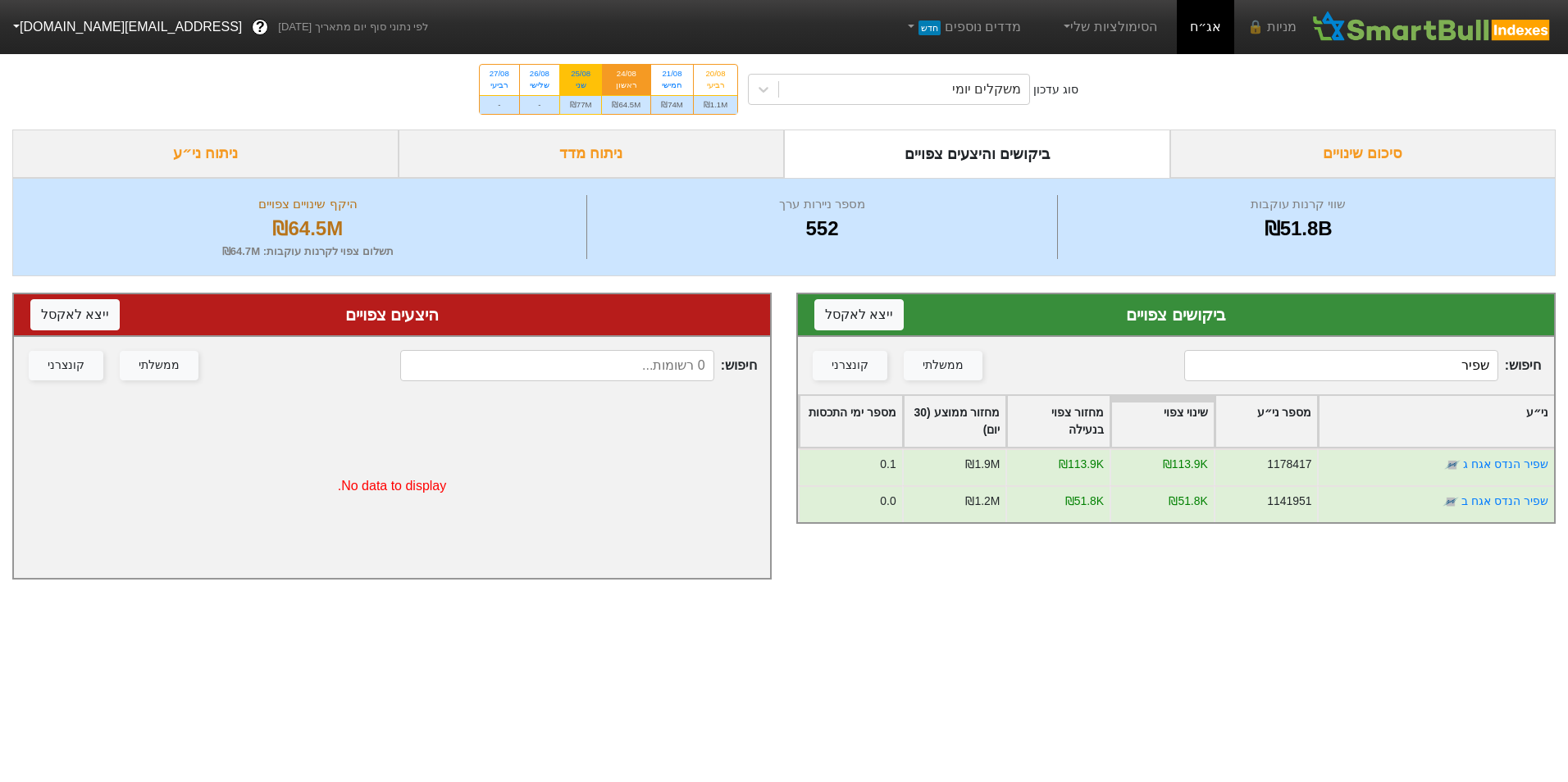
click at [571, 104] on div "₪77M" at bounding box center [581, 104] width 42 height 19
click at [571, 76] on input "25/08 שני ₪77M" at bounding box center [575, 70] width 11 height 11
radio input "true"
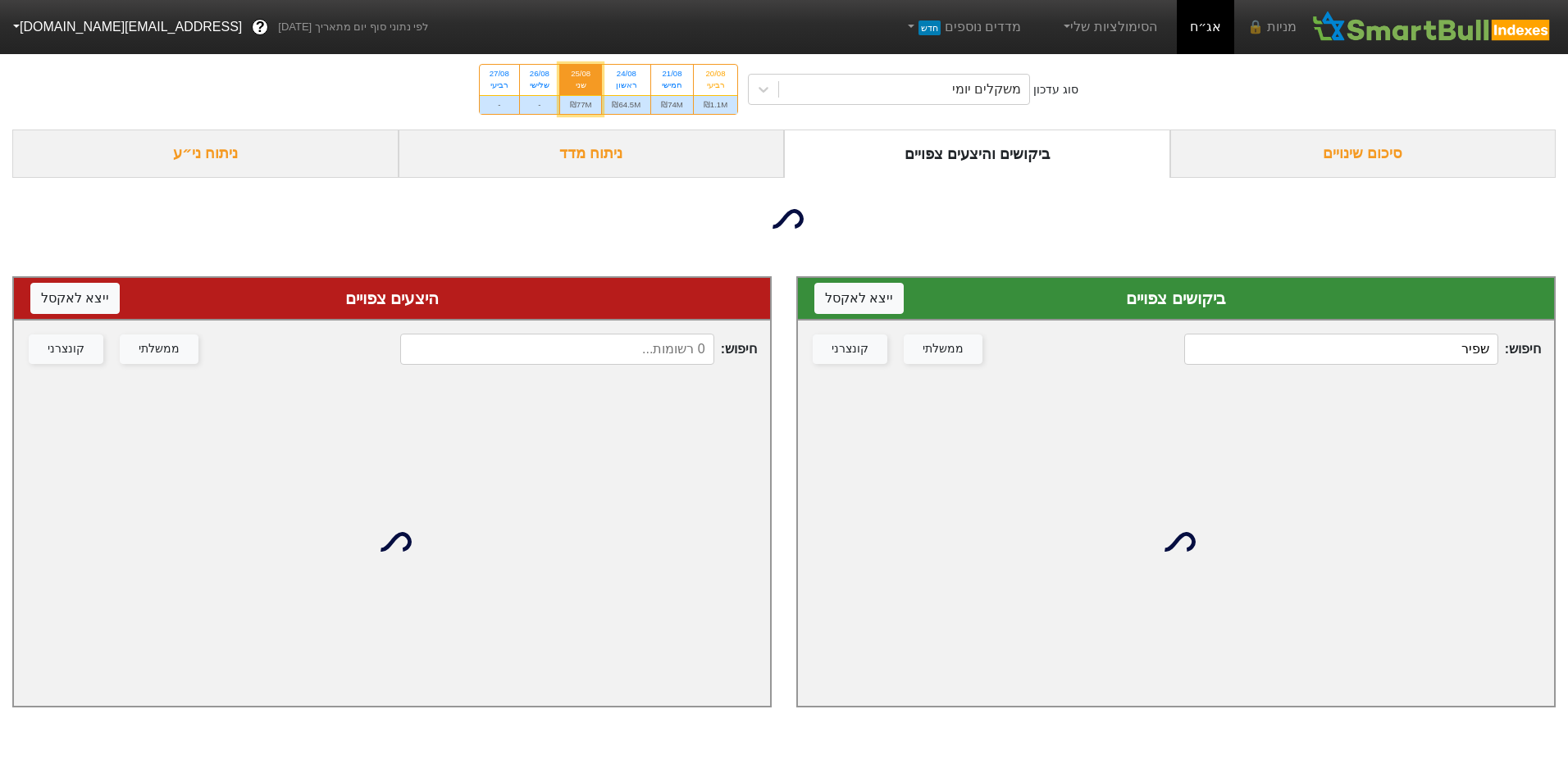
click at [1375, 337] on div "חיפוש : שפיר ממשלתי קונצרני" at bounding box center [1176, 350] width 756 height 58
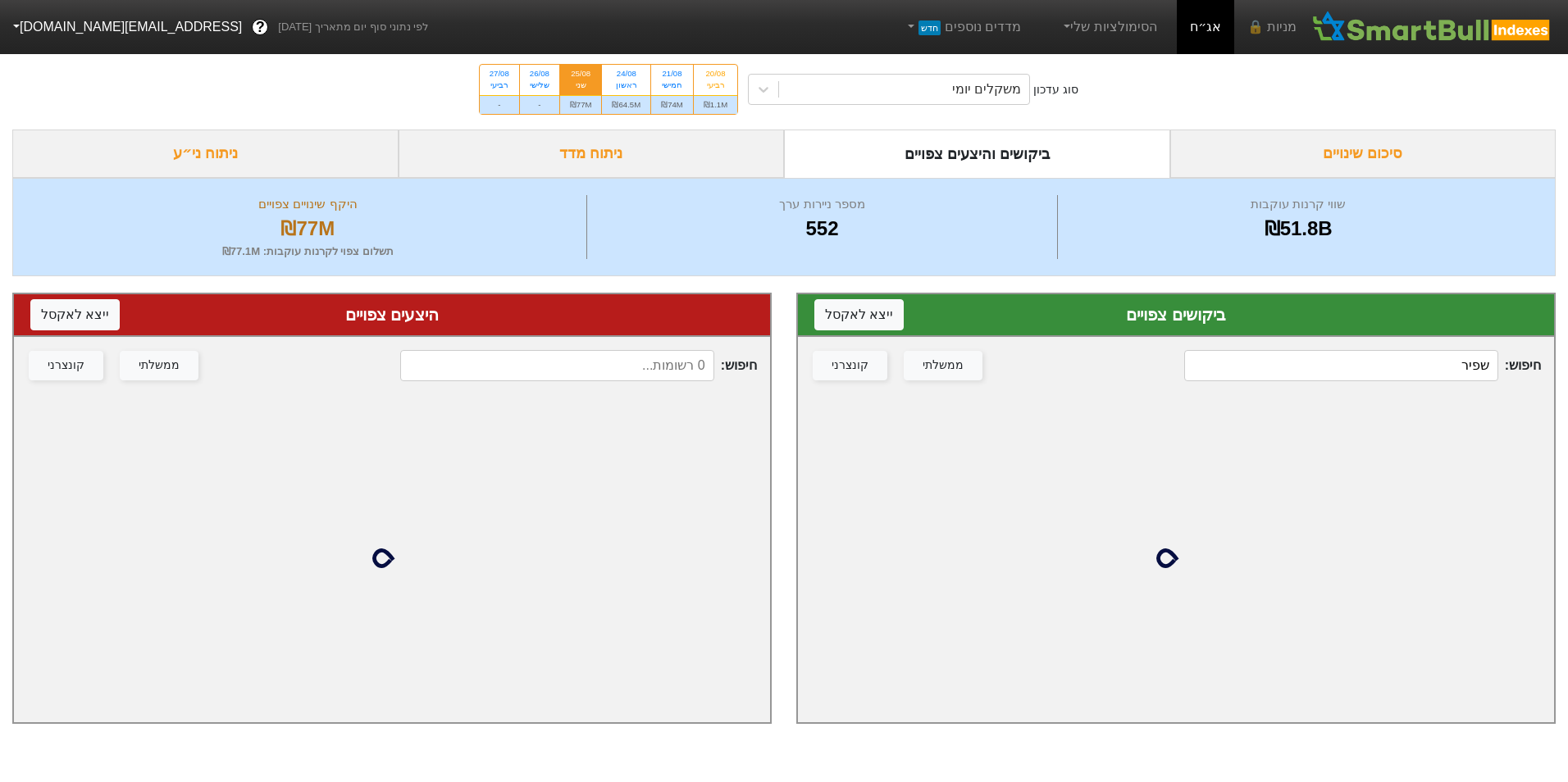
click at [1386, 361] on input "שפיר" at bounding box center [1341, 365] width 313 height 32
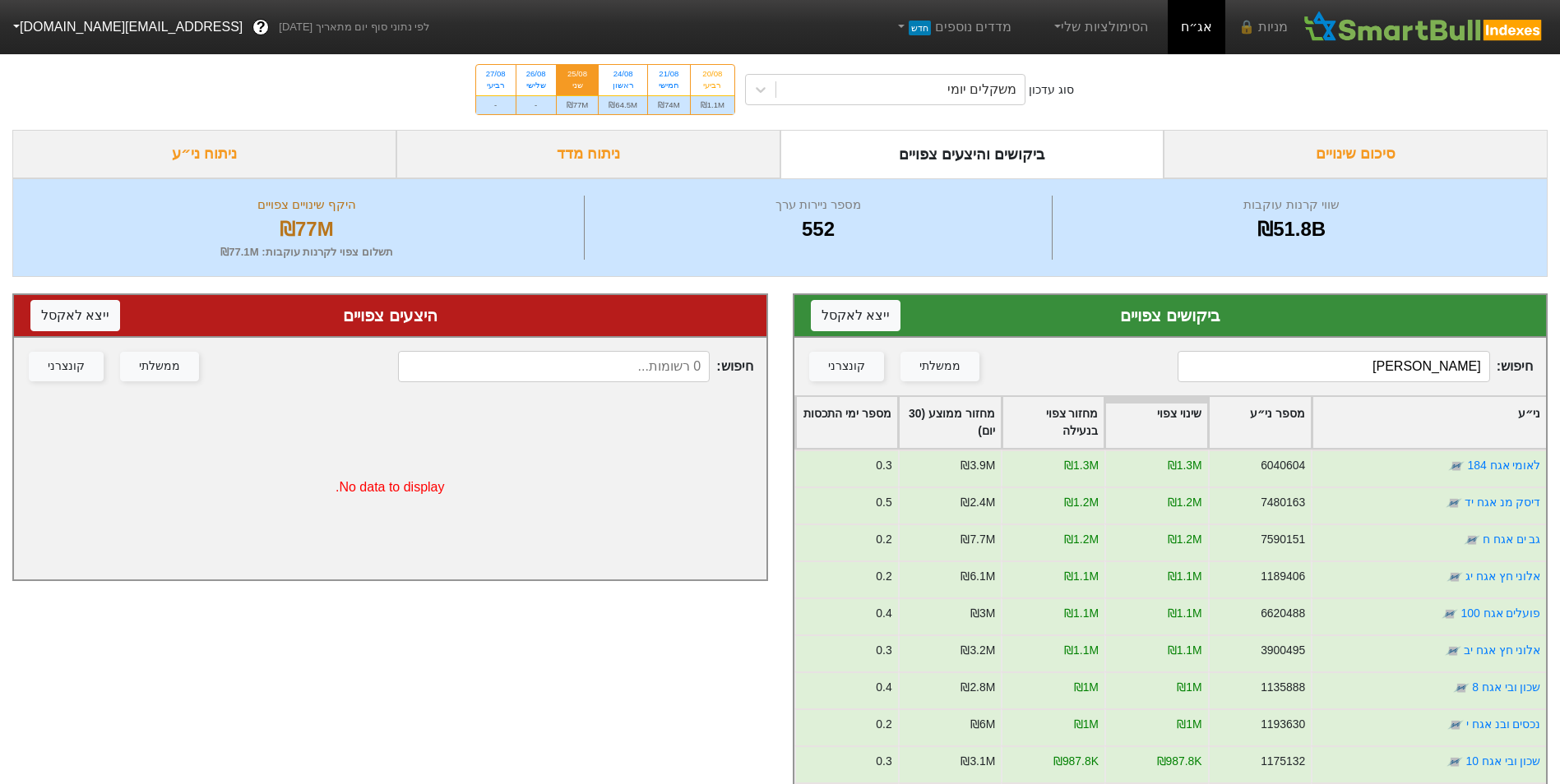
type input "שפיר"
